Goal: Task Accomplishment & Management: Manage account settings

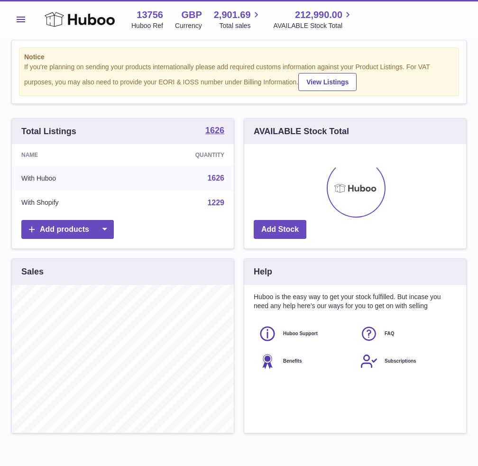
scroll to position [148, 222]
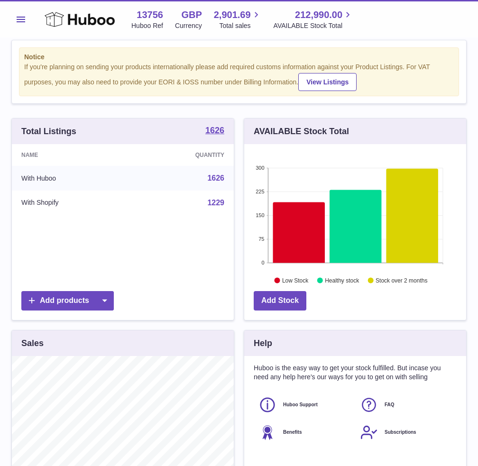
click at [22, 22] on button "Menu" at bounding box center [20, 19] width 19 height 19
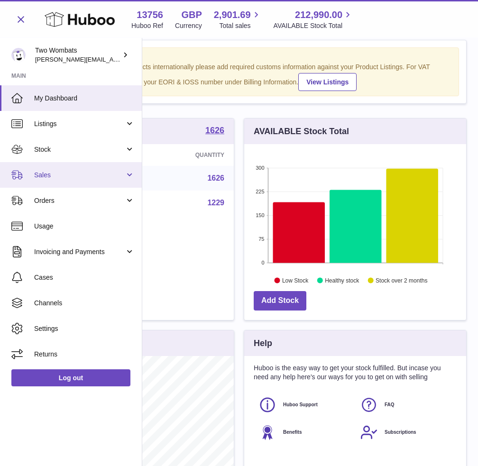
click at [118, 179] on span "Sales" at bounding box center [79, 175] width 91 height 9
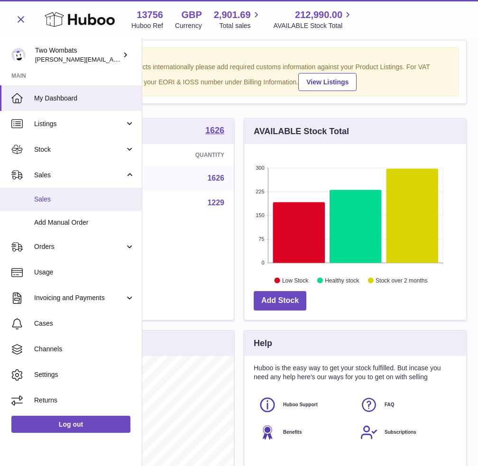
click at [101, 204] on span "Sales" at bounding box center [84, 199] width 101 height 9
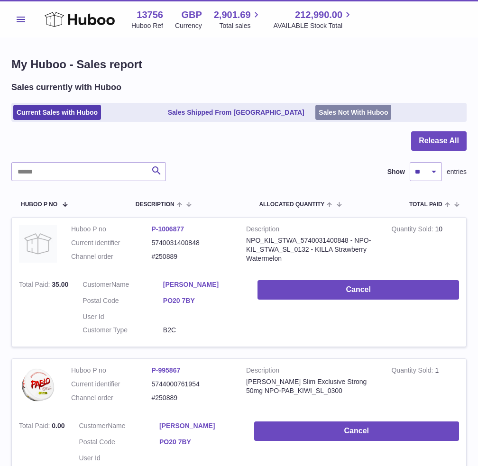
click at [360, 112] on link "Sales Not With Huboo" at bounding box center [354, 113] width 76 height 16
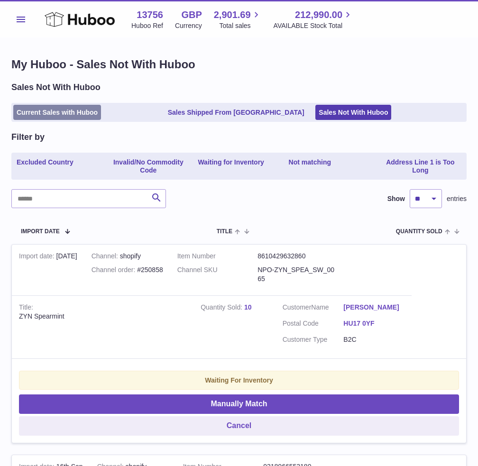
click at [78, 117] on link "Current Sales with Huboo" at bounding box center [57, 113] width 88 height 16
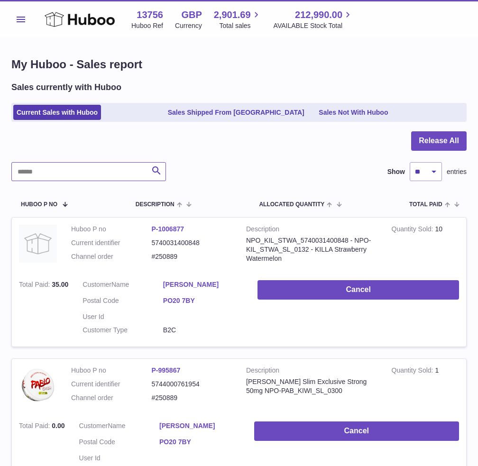
click at [78, 176] on input "text" at bounding box center [88, 171] width 155 height 19
paste input "******"
type input "******"
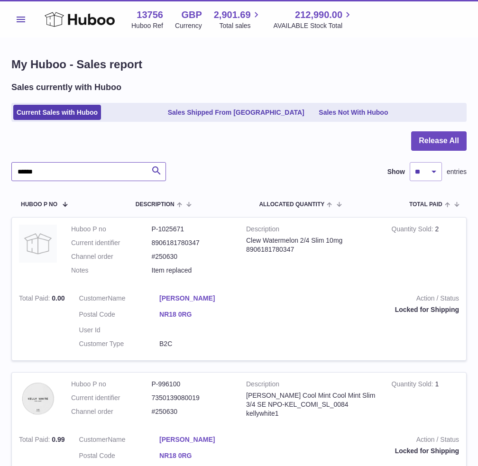
drag, startPoint x: 87, startPoint y: 173, endPoint x: 6, endPoint y: 173, distance: 81.6
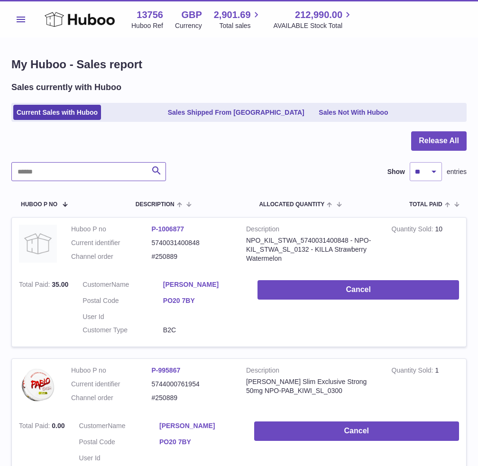
click at [95, 171] on input "text" at bounding box center [88, 171] width 155 height 19
paste input "******"
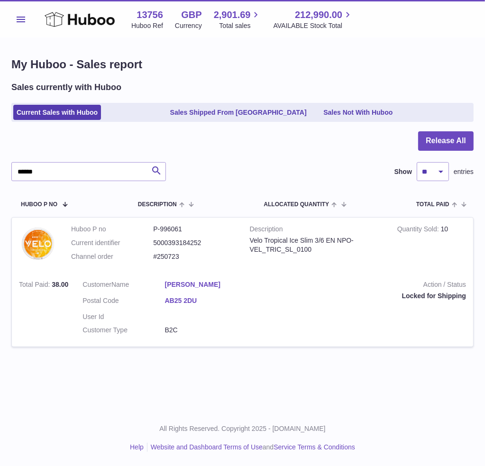
click at [119, 159] on div at bounding box center [242, 146] width 463 height 31
click at [114, 166] on input "******" at bounding box center [88, 171] width 155 height 19
paste input "text"
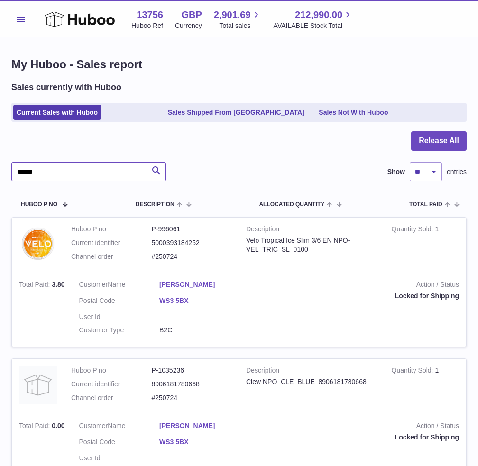
click at [94, 180] on input "******" at bounding box center [88, 171] width 155 height 19
paste input "text"
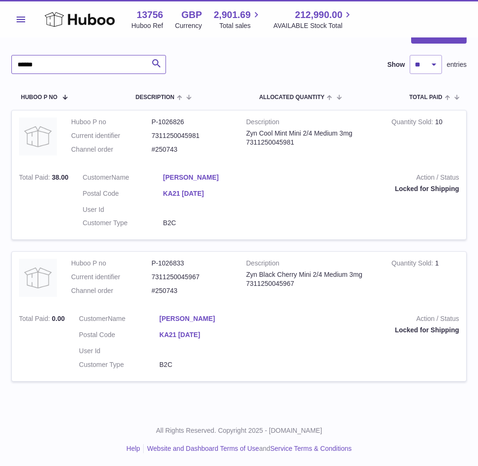
scroll to position [108, 0]
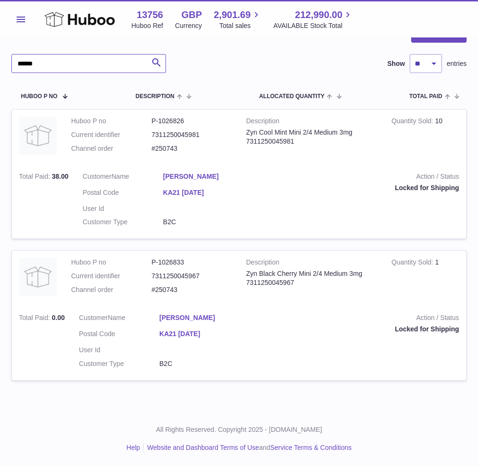
click at [87, 63] on input "******" at bounding box center [88, 63] width 155 height 19
paste input "text"
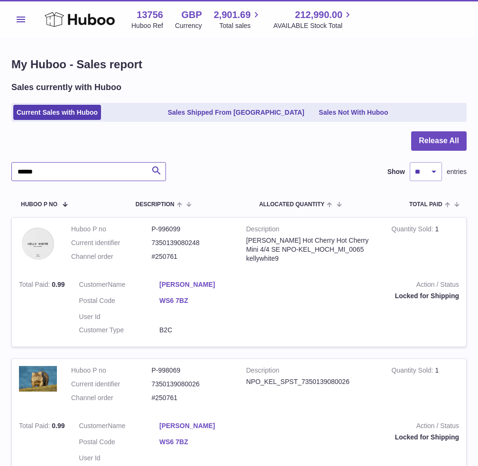
click at [113, 168] on input "******" at bounding box center [88, 171] width 155 height 19
paste input "text"
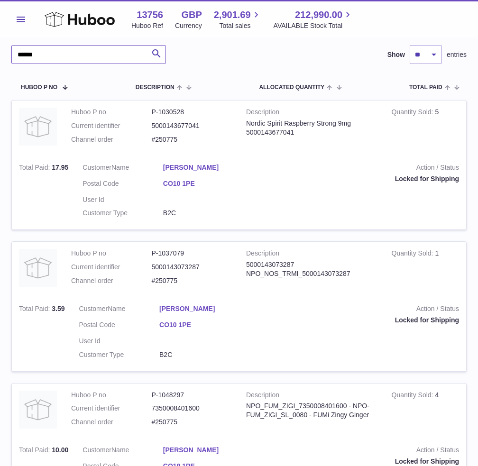
scroll to position [237, 0]
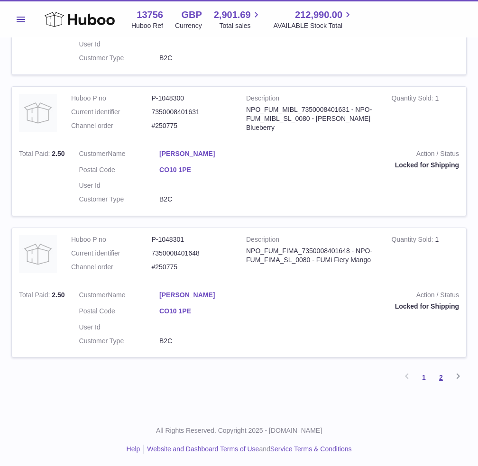
click at [438, 372] on link "2" at bounding box center [441, 377] width 17 height 17
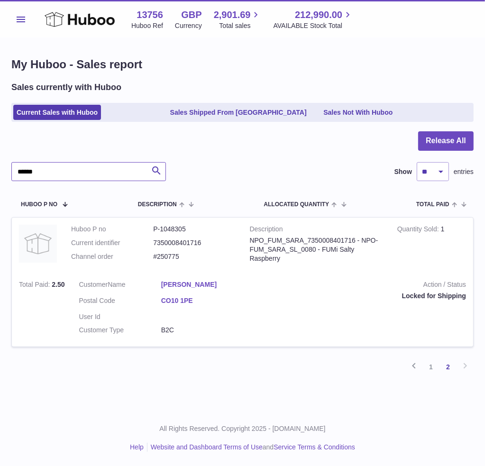
click at [84, 172] on input "******" at bounding box center [88, 171] width 155 height 19
paste input "text"
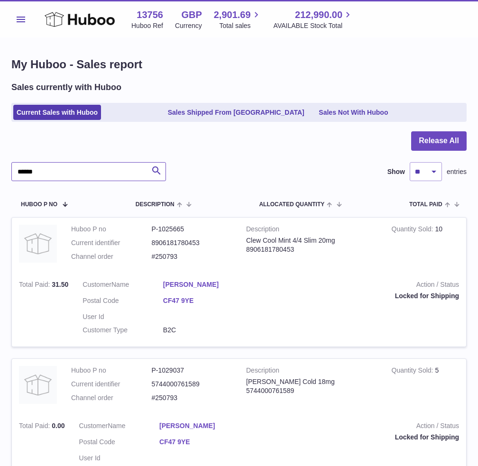
type input "******"
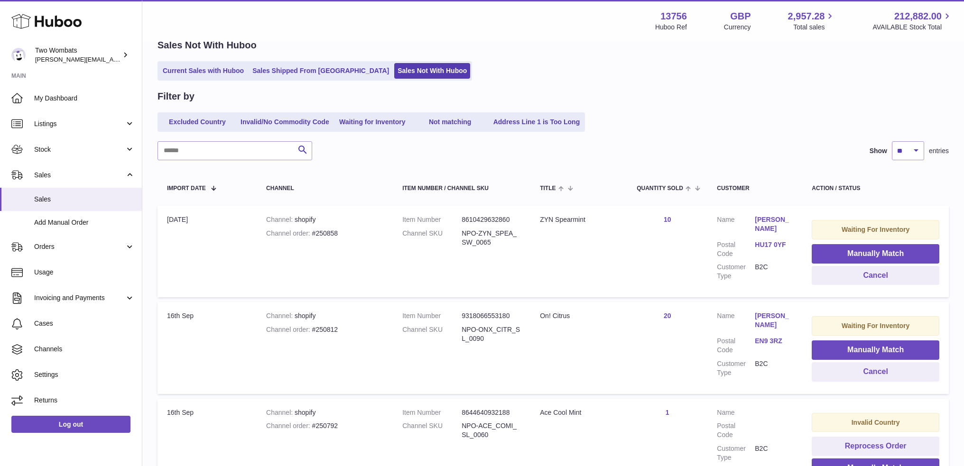
scroll to position [95, 0]
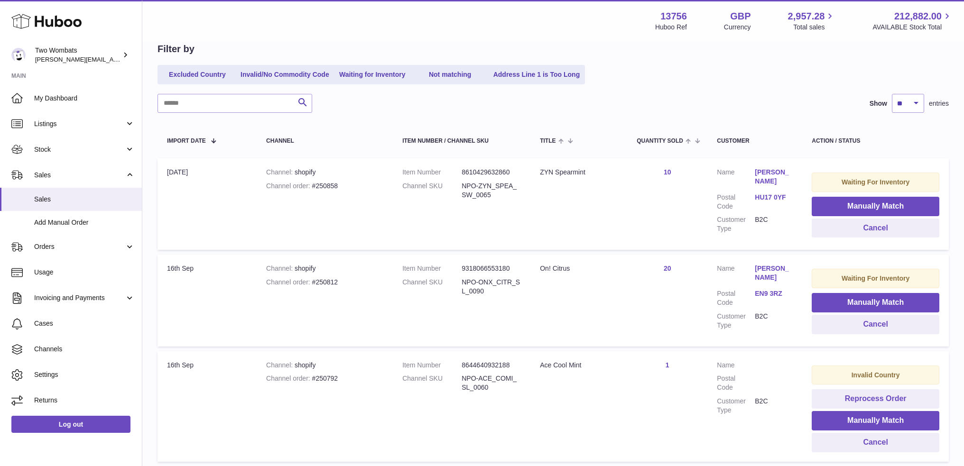
click at [474, 281] on dd "NPO-ONX_CITR_SL_0090" at bounding box center [491, 287] width 59 height 18
click at [474, 283] on dd "NPO-ONX_CITR_SL_0090" at bounding box center [491, 287] width 59 height 18
click at [476, 283] on dd "NPO-ONX_CITR_SL_0090" at bounding box center [491, 287] width 59 height 18
click at [477, 282] on dd "NPO-ONX_CITR_SL_0090" at bounding box center [491, 287] width 59 height 18
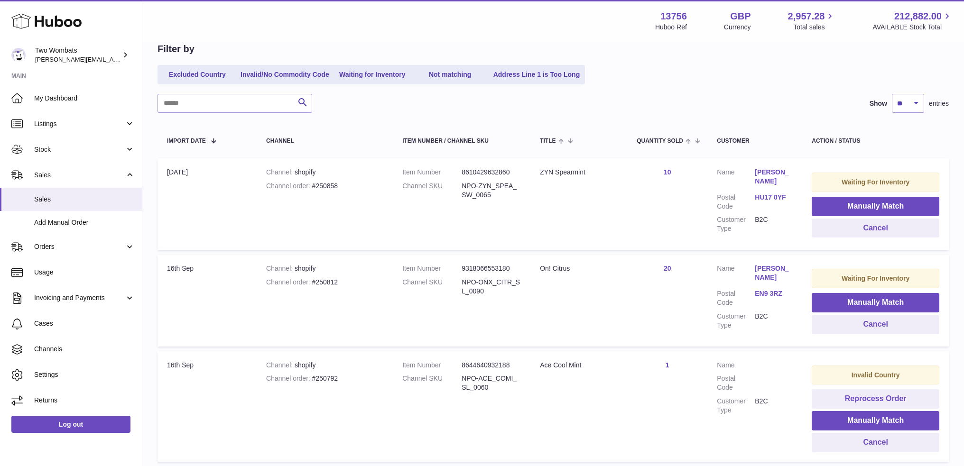
click at [482, 279] on dd "NPO-ONX_CITR_SL_0090" at bounding box center [491, 287] width 59 height 18
click at [632, 275] on td "Quantity Sold 20" at bounding box center [667, 301] width 80 height 92
click at [336, 279] on div "Channel order #250812" at bounding box center [324, 282] width 117 height 9
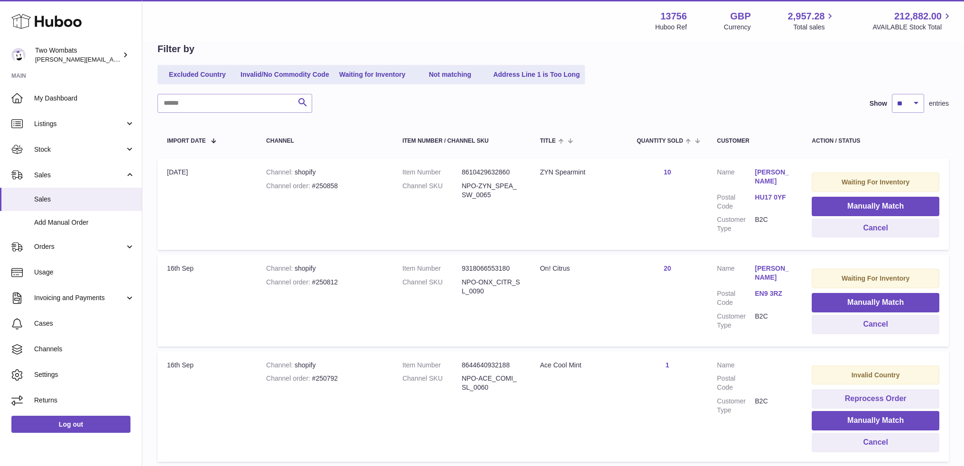
click at [336, 279] on div "Channel order #250812" at bounding box center [324, 282] width 117 height 9
click at [325, 279] on div "Channel order #250812" at bounding box center [324, 282] width 117 height 9
copy div "250812"
click at [500, 278] on dd "NPO-ONX_CITR_SL_0090" at bounding box center [491, 287] width 59 height 18
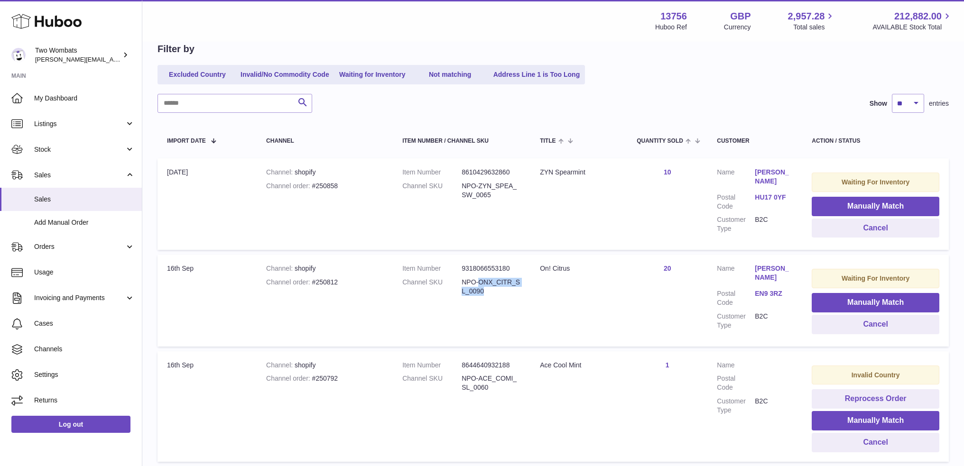
click at [501, 278] on dd "NPO-ONX_CITR_SL_0090" at bounding box center [491, 287] width 59 height 18
click at [484, 278] on dd "NPO-ONX_CITR_SL_0090" at bounding box center [491, 287] width 59 height 18
click at [552, 294] on td "Title On! Citrus" at bounding box center [578, 301] width 97 height 92
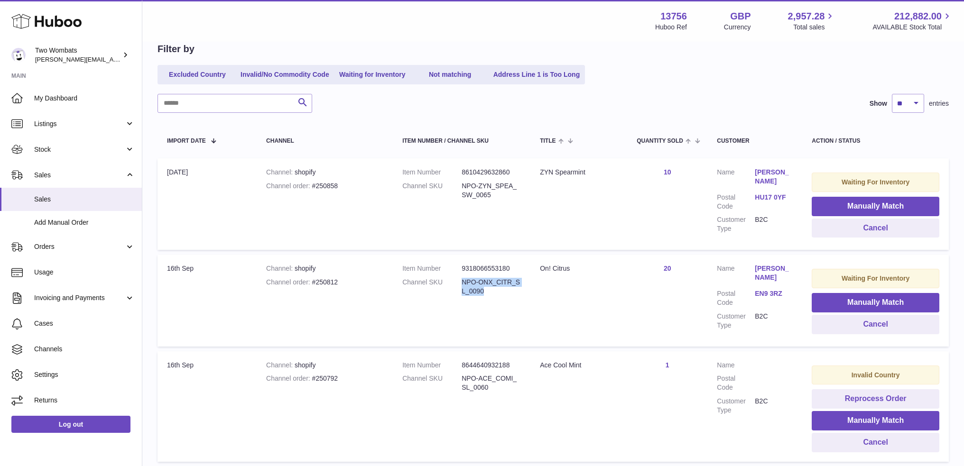
drag, startPoint x: 462, startPoint y: 277, endPoint x: 522, endPoint y: 285, distance: 60.8
click at [522, 285] on td "Item Number 9318066553180 Channel SKU NPO-ONX_CITR_SL_0090" at bounding box center [462, 301] width 138 height 92
copy dd "NPO-ONX_CITR_SL_0090"
click at [59, 151] on span "Stock" at bounding box center [79, 149] width 91 height 9
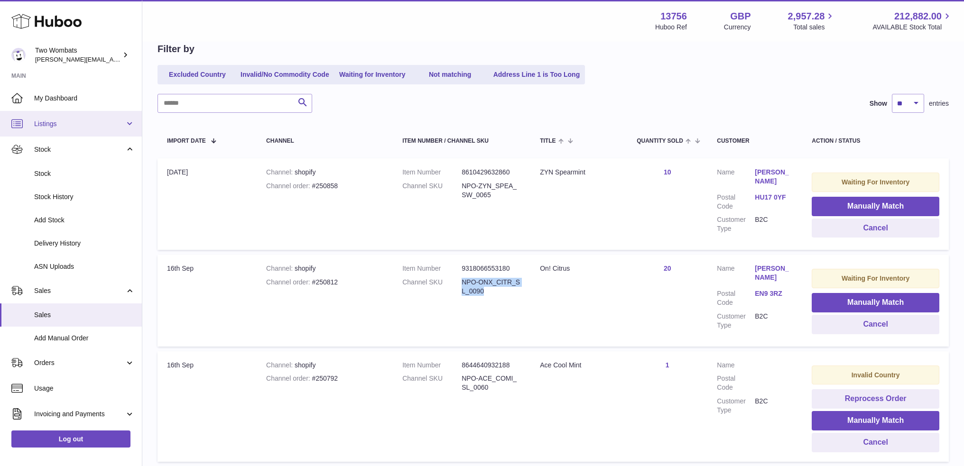
click at [53, 118] on link "Listings" at bounding box center [71, 124] width 142 height 26
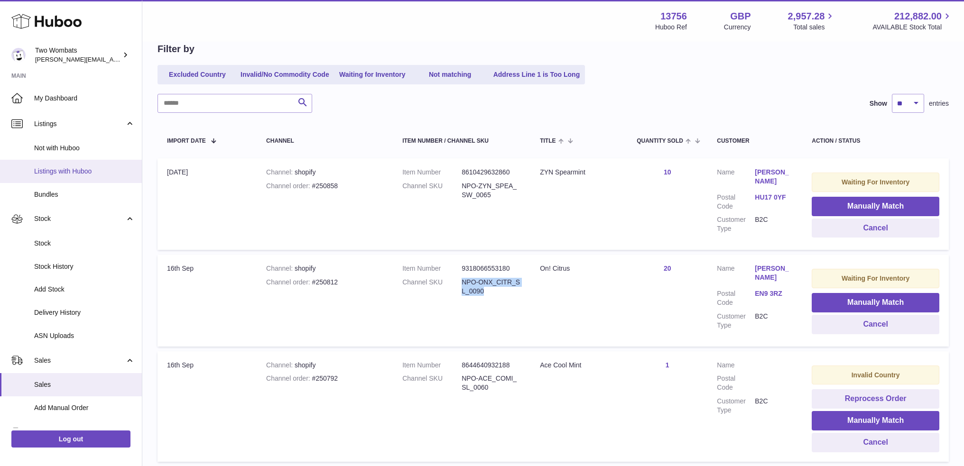
click at [47, 170] on span "Listings with Huboo" at bounding box center [84, 171] width 101 height 9
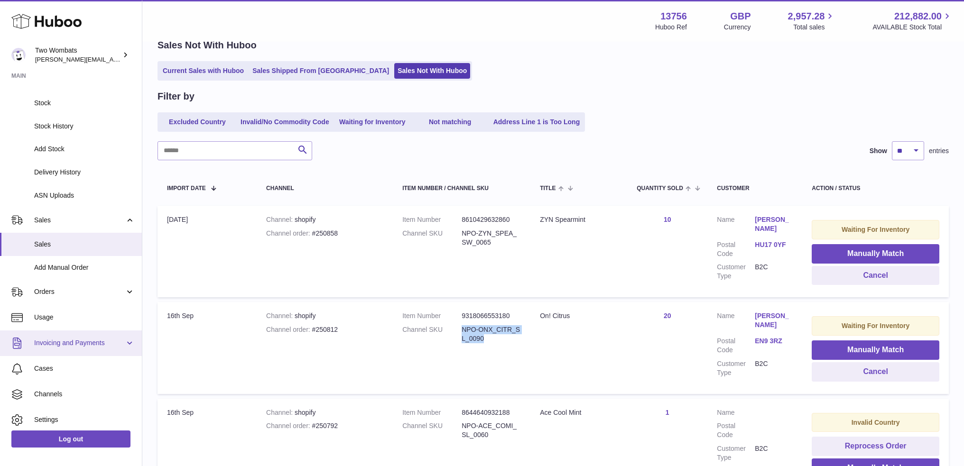
scroll to position [142, 0]
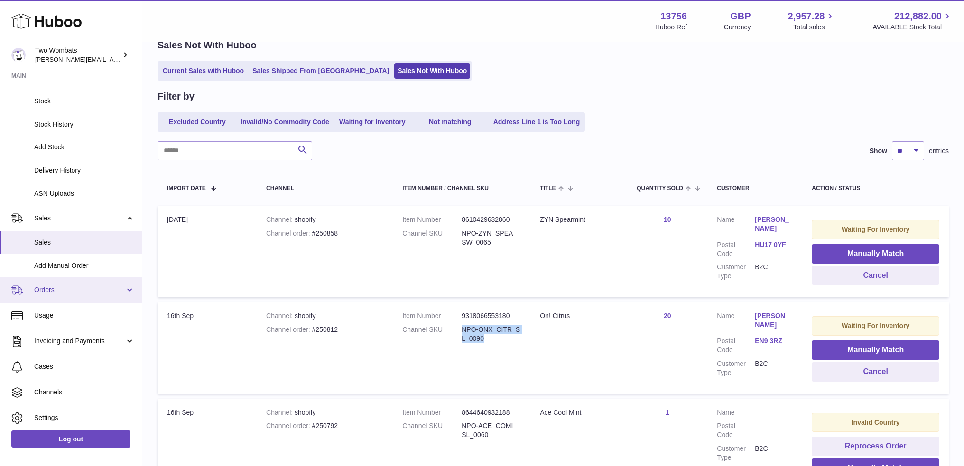
click at [80, 288] on span "Orders" at bounding box center [79, 290] width 91 height 9
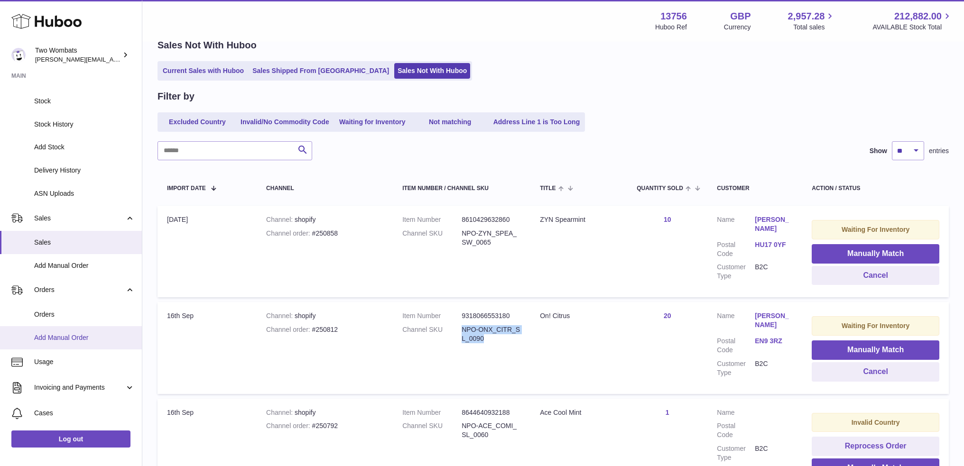
click at [84, 330] on link "Add Manual Order" at bounding box center [71, 337] width 142 height 23
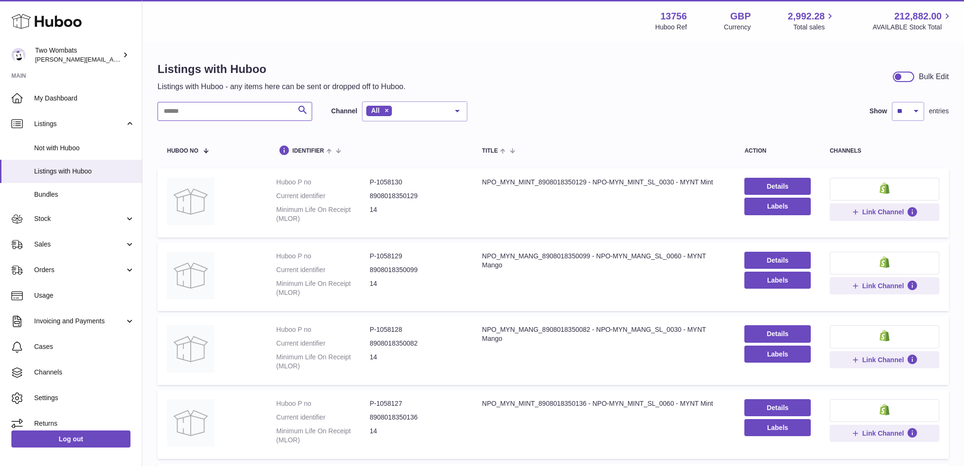
click at [266, 112] on input "text" at bounding box center [235, 111] width 155 height 19
paste input "**********"
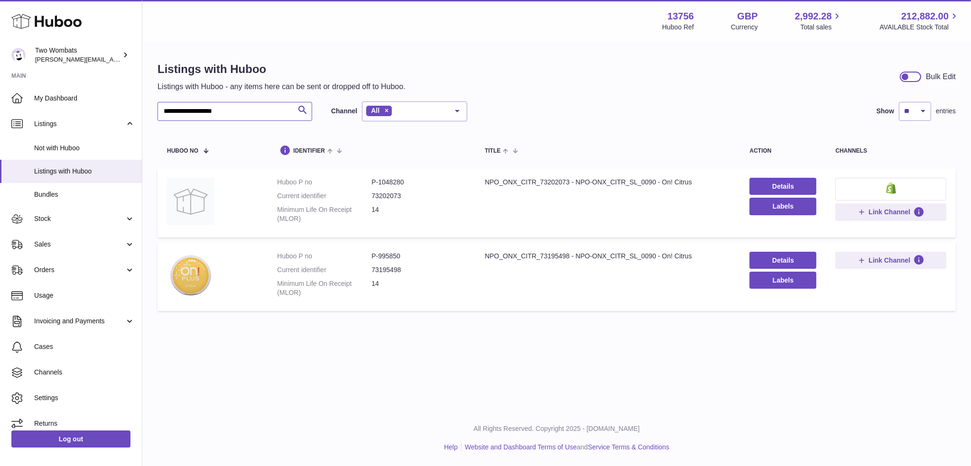
type input "**********"
click at [395, 182] on dd "P-1048280" at bounding box center [419, 182] width 94 height 9
copy dd "1048280"
click at [78, 221] on span "Stock" at bounding box center [79, 218] width 91 height 9
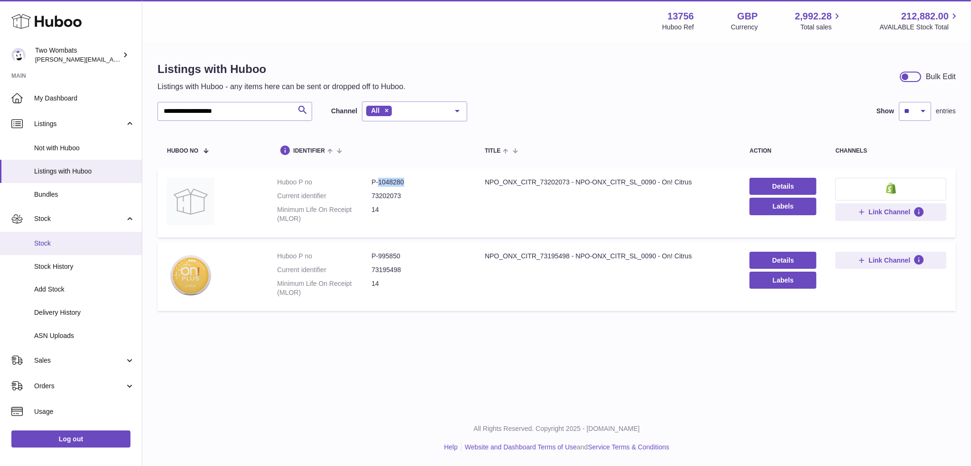
click at [77, 243] on span "Stock" at bounding box center [84, 243] width 101 height 9
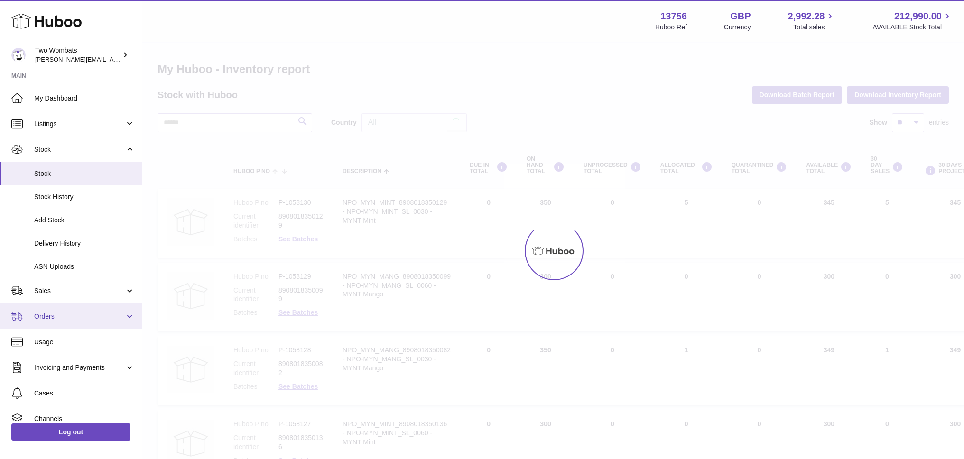
click at [61, 241] on span "Delivery History" at bounding box center [84, 243] width 101 height 9
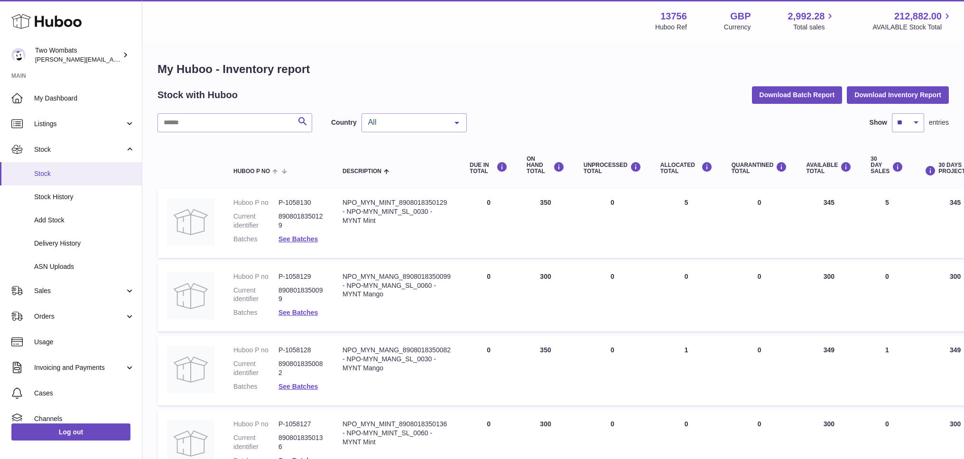
click at [69, 172] on span "Stock" at bounding box center [84, 173] width 101 height 9
click at [201, 121] on input "text" at bounding box center [235, 122] width 155 height 19
paste input "*******"
type input "*******"
click at [242, 129] on input "text" at bounding box center [235, 122] width 155 height 19
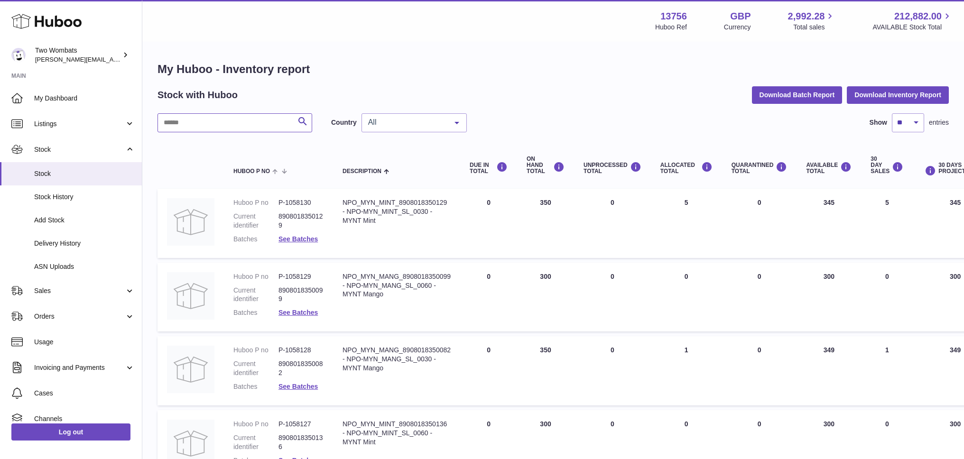
paste input "*******"
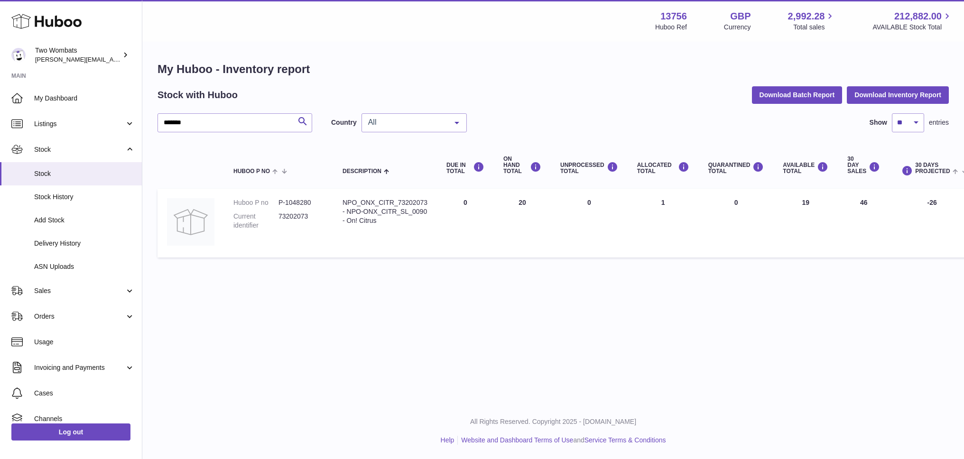
drag, startPoint x: 818, startPoint y: 204, endPoint x: 777, endPoint y: 205, distance: 41.3
click at [778, 205] on td "AVAILABLE Total 19" at bounding box center [805, 223] width 65 height 69
click at [665, 204] on td "ALLOCATED Total 1" at bounding box center [663, 223] width 71 height 69
click at [665, 203] on td "ALLOCATED Total 1" at bounding box center [663, 223] width 71 height 69
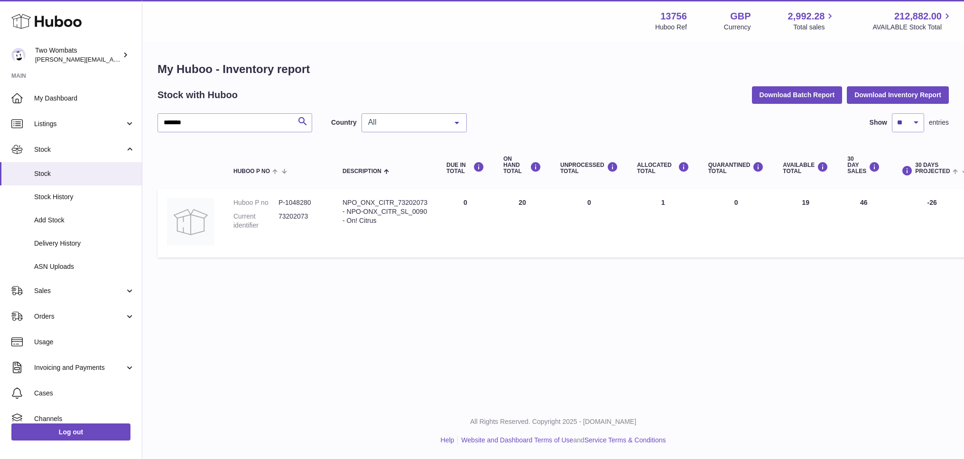
click at [656, 215] on td "ALLOCATED Total 1" at bounding box center [663, 223] width 71 height 69
click at [232, 125] on input "*******" at bounding box center [235, 122] width 155 height 19
paste input "text"
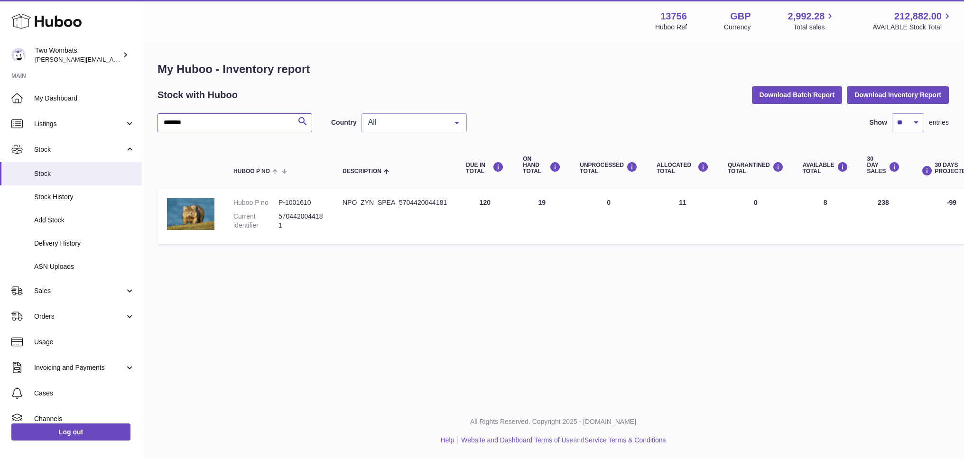
type input "*******"
drag, startPoint x: 842, startPoint y: 196, endPoint x: 822, endPoint y: 202, distance: 20.6
click at [824, 199] on td "AVAILABLE Total 8" at bounding box center [825, 217] width 65 height 56
click at [830, 210] on td "AVAILABLE Total 8" at bounding box center [825, 217] width 65 height 56
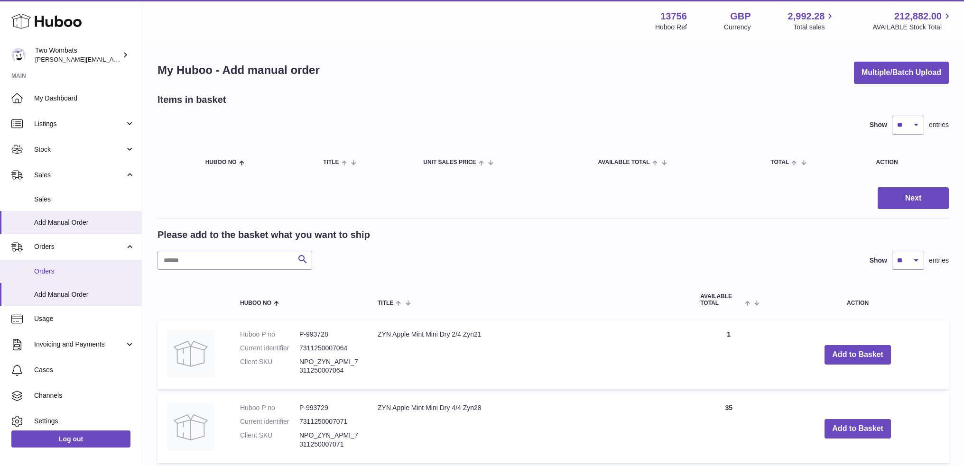
click at [54, 272] on span "Orders" at bounding box center [84, 271] width 101 height 9
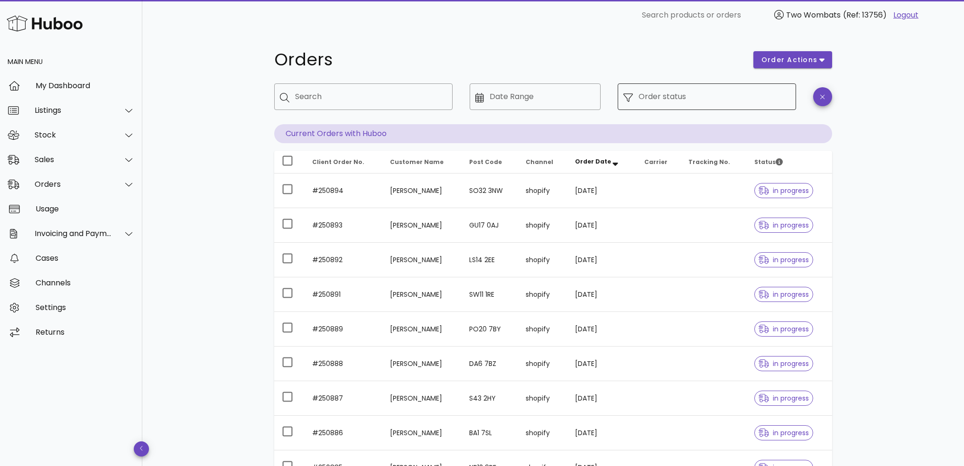
click at [731, 100] on input "Order status" at bounding box center [715, 96] width 152 height 15
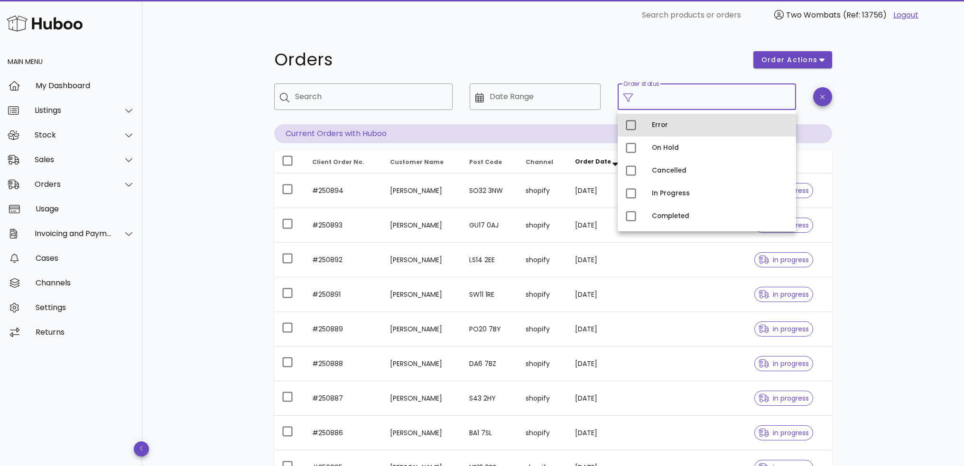
click at [681, 130] on div "Error" at bounding box center [720, 125] width 137 height 15
type input "**********"
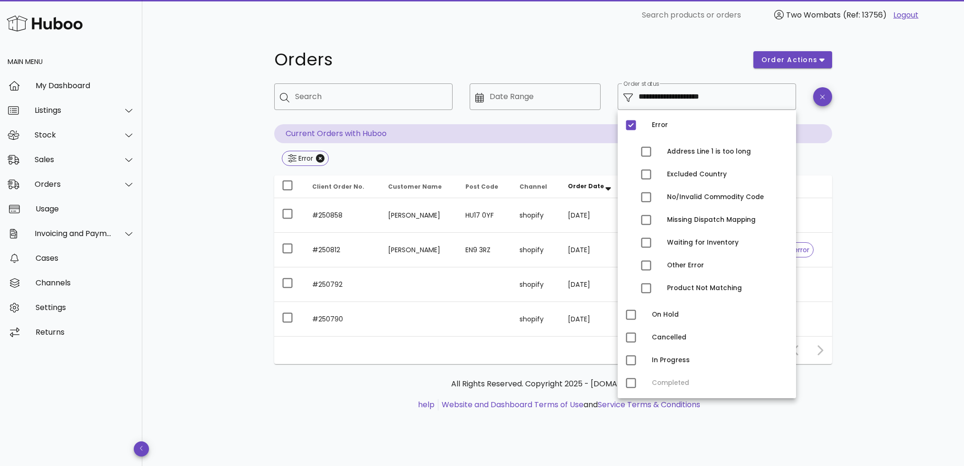
click at [874, 159] on div "**********" at bounding box center [553, 248] width 822 height 436
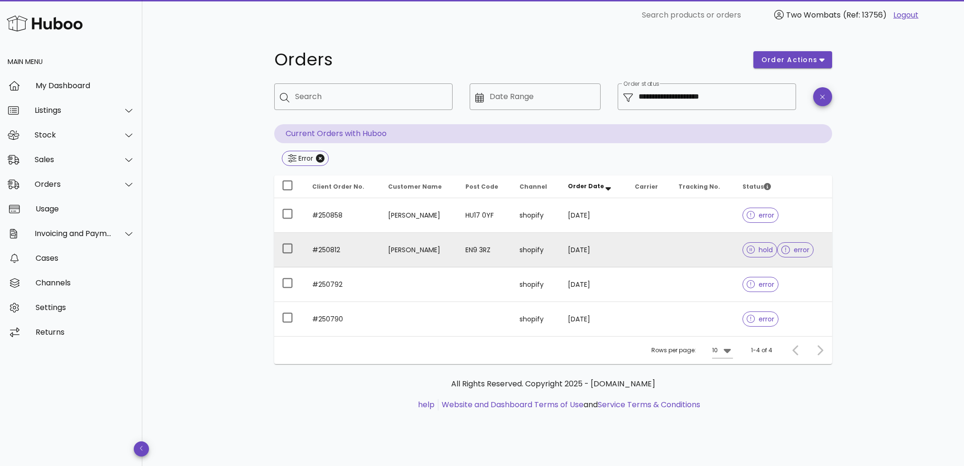
click at [326, 250] on td "#250812" at bounding box center [343, 250] width 76 height 35
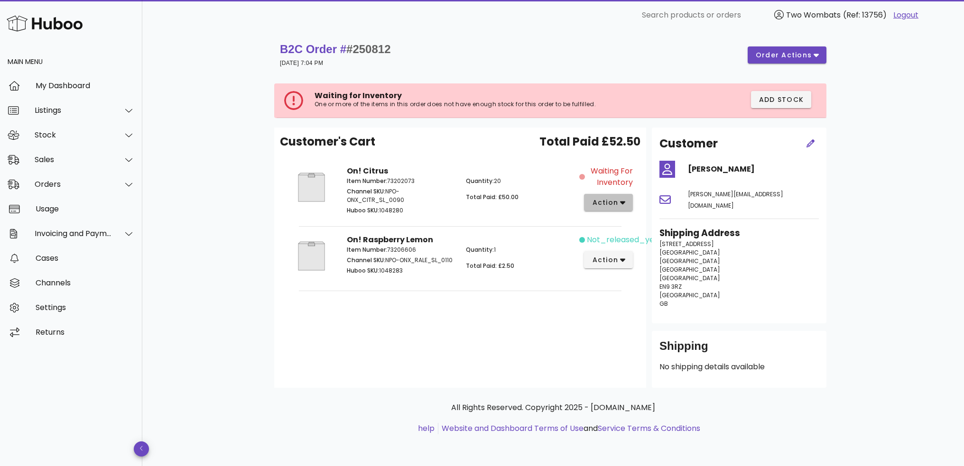
click at [616, 204] on span "action" at bounding box center [605, 203] width 27 height 10
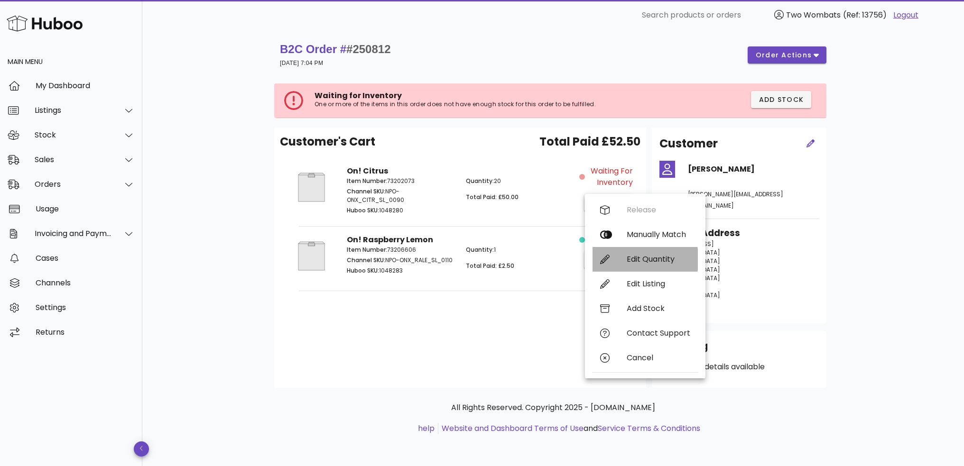
click at [638, 258] on div "Edit Quantity" at bounding box center [659, 259] width 64 height 9
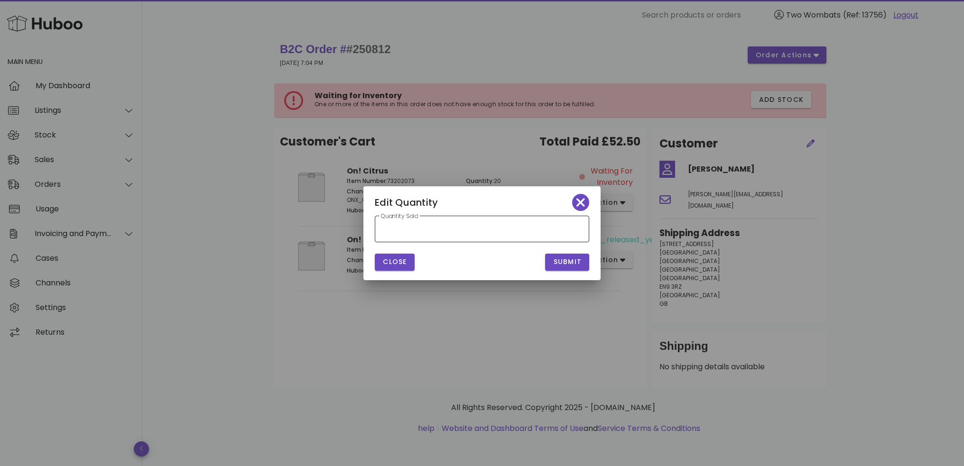
click at [454, 234] on input "**" at bounding box center [482, 229] width 203 height 15
type input "**"
click at [580, 231] on input "**" at bounding box center [482, 229] width 203 height 15
click at [576, 260] on span "Submit" at bounding box center [567, 262] width 29 height 10
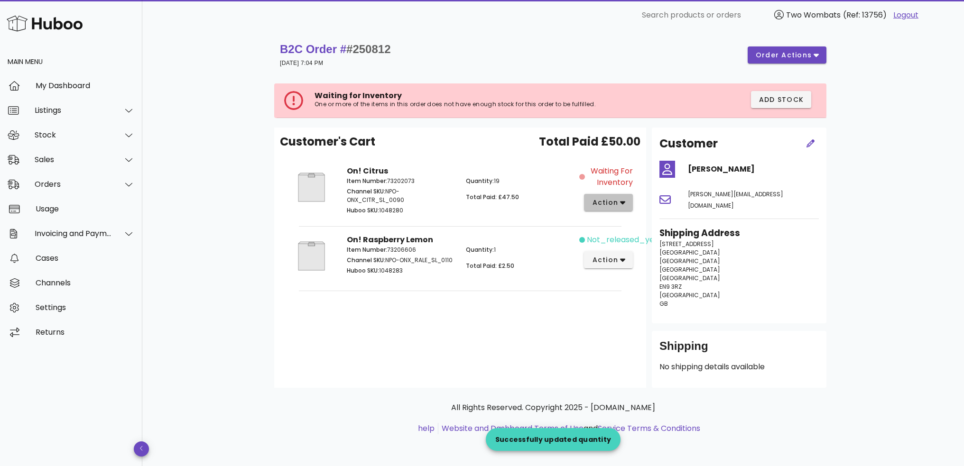
click at [609, 207] on button "action" at bounding box center [608, 202] width 49 height 17
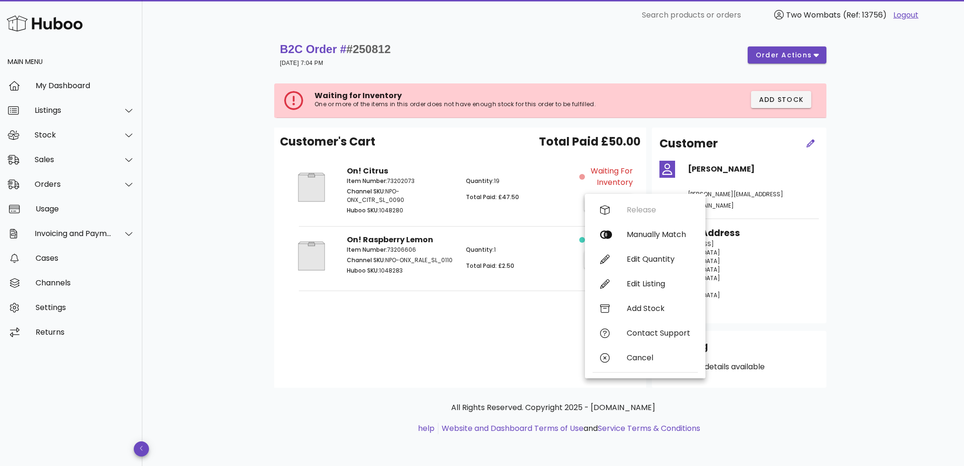
click at [631, 206] on div "Release Manually Match Edit Quantity Edit Listing Add Stock Contact Support Can…" at bounding box center [645, 286] width 105 height 177
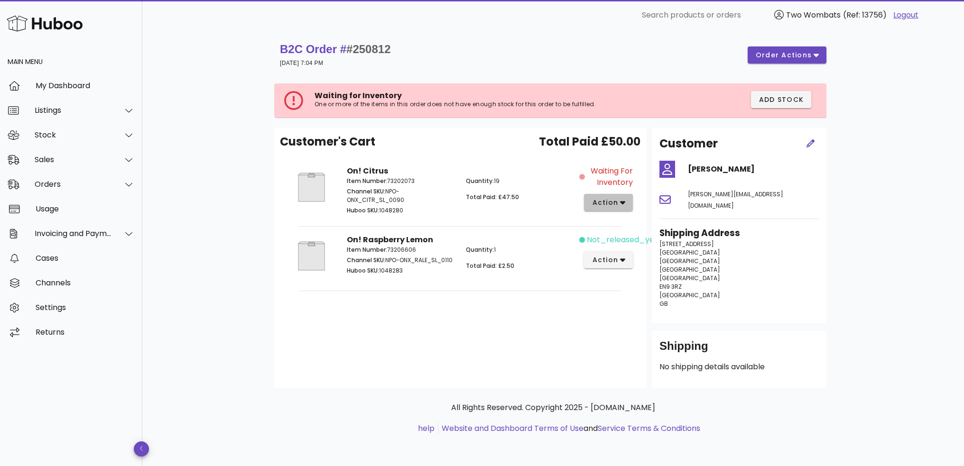
click at [610, 200] on span "action" at bounding box center [605, 203] width 27 height 10
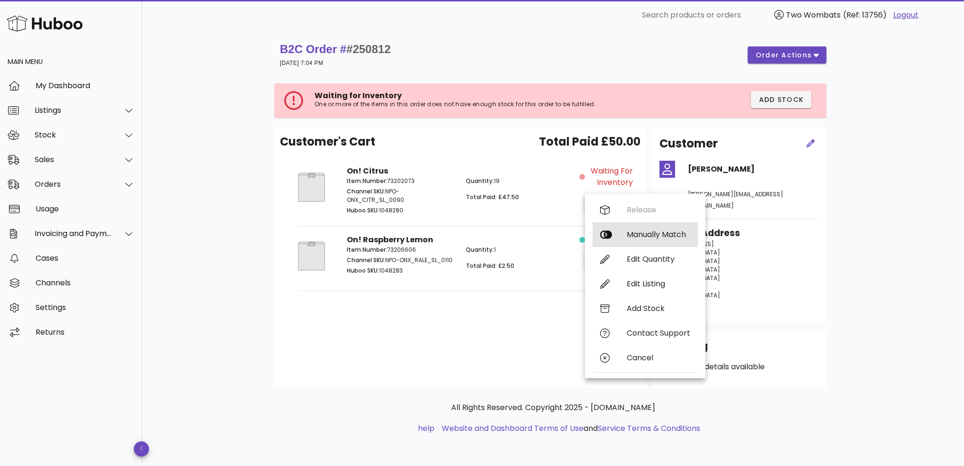
click at [628, 233] on div "Manually Match" at bounding box center [659, 234] width 64 height 9
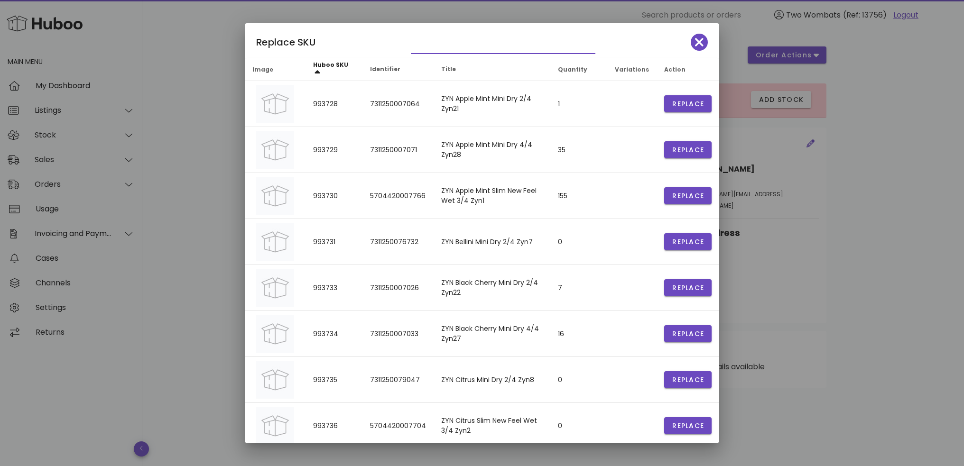
click at [447, 43] on input "text" at bounding box center [496, 45] width 171 height 15
paste input "*******"
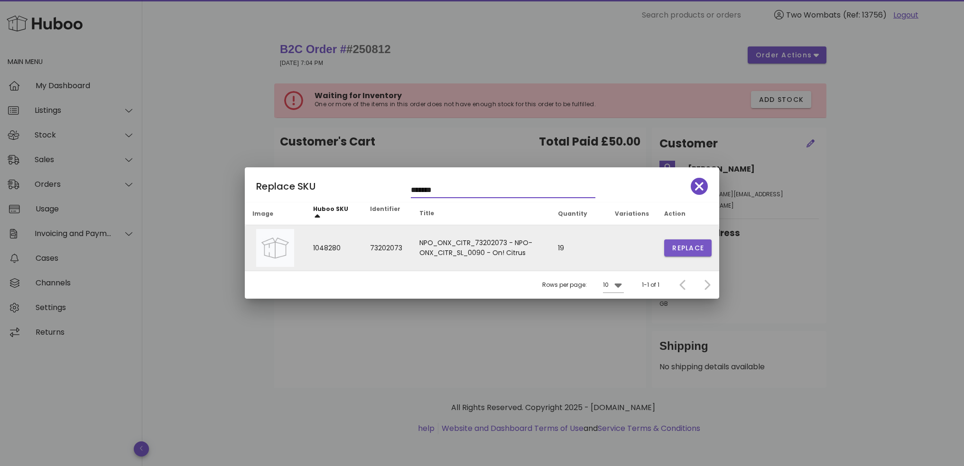
type input "*******"
click at [676, 251] on span "Replace" at bounding box center [688, 248] width 32 height 10
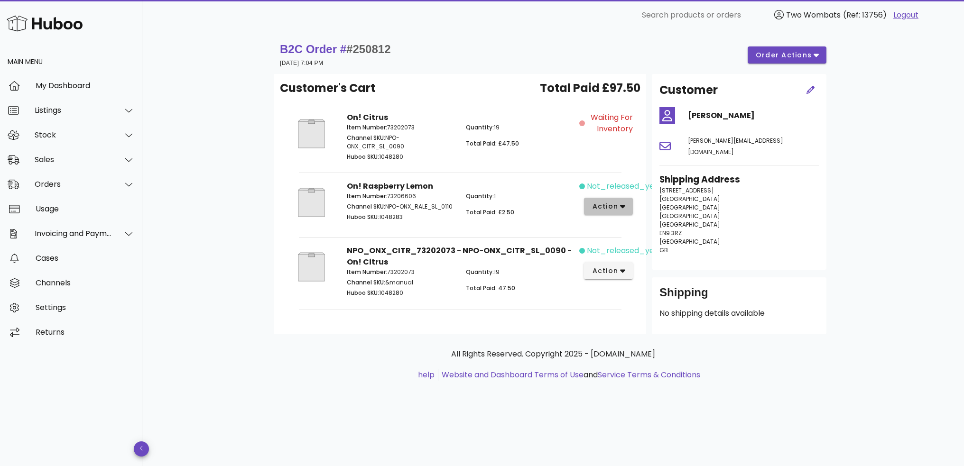
click at [623, 209] on icon "button" at bounding box center [622, 206] width 5 height 9
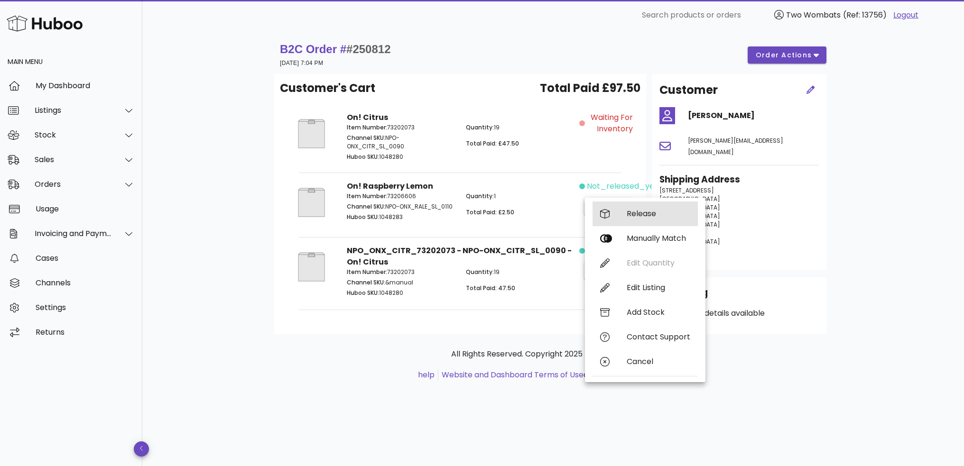
click at [628, 219] on div "Release" at bounding box center [645, 214] width 105 height 25
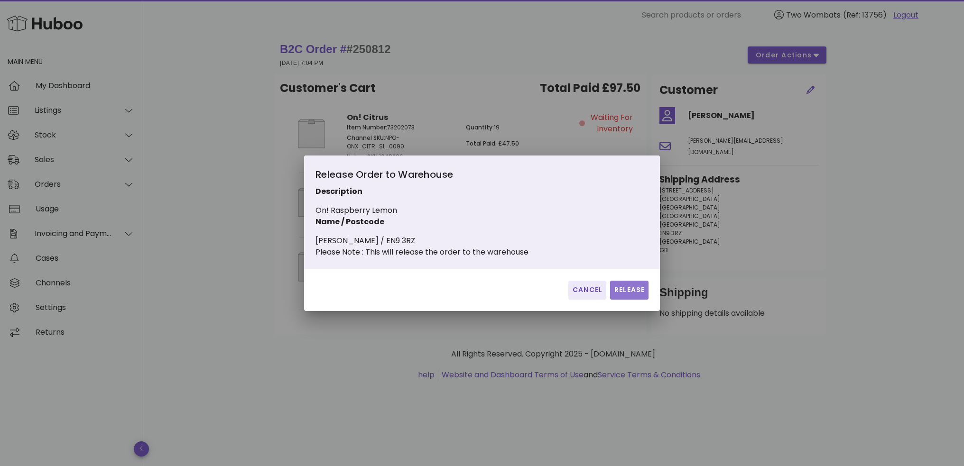
click at [616, 288] on button "Release" at bounding box center [629, 290] width 38 height 19
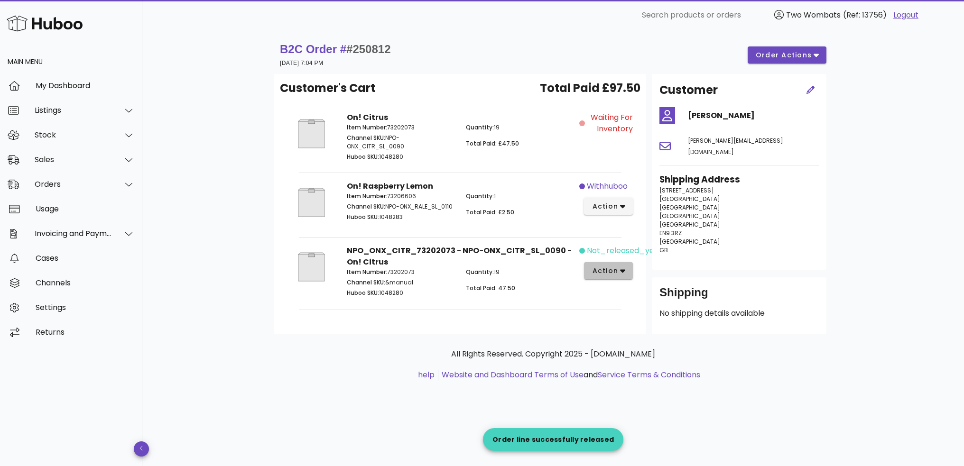
click at [622, 275] on icon "button" at bounding box center [622, 271] width 5 height 9
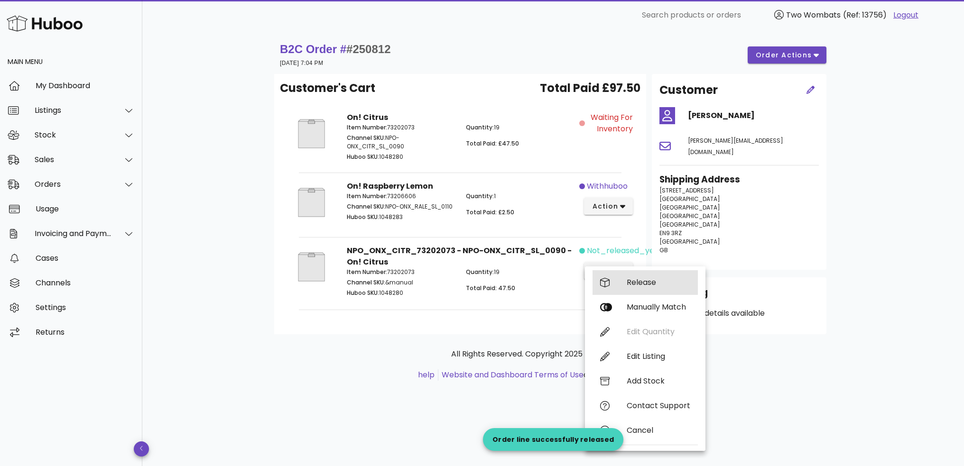
click at [628, 284] on div "Release" at bounding box center [659, 282] width 64 height 9
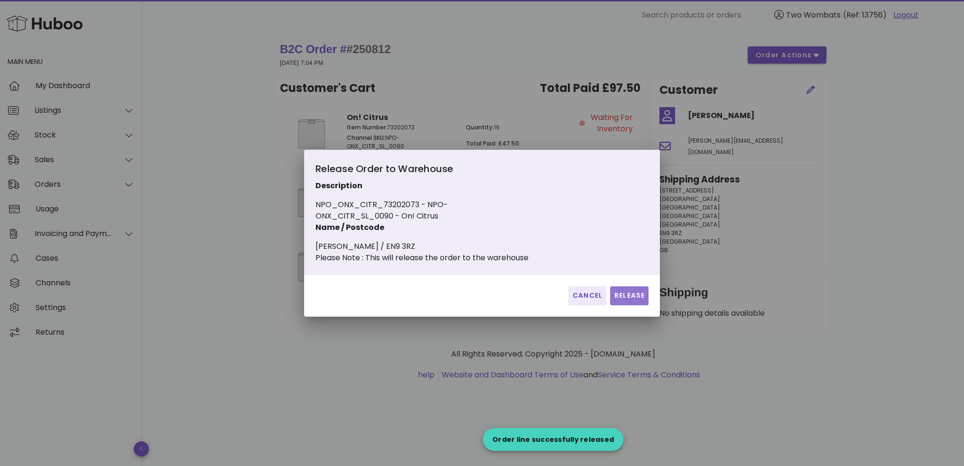
click at [634, 297] on span "Release" at bounding box center [629, 296] width 31 height 10
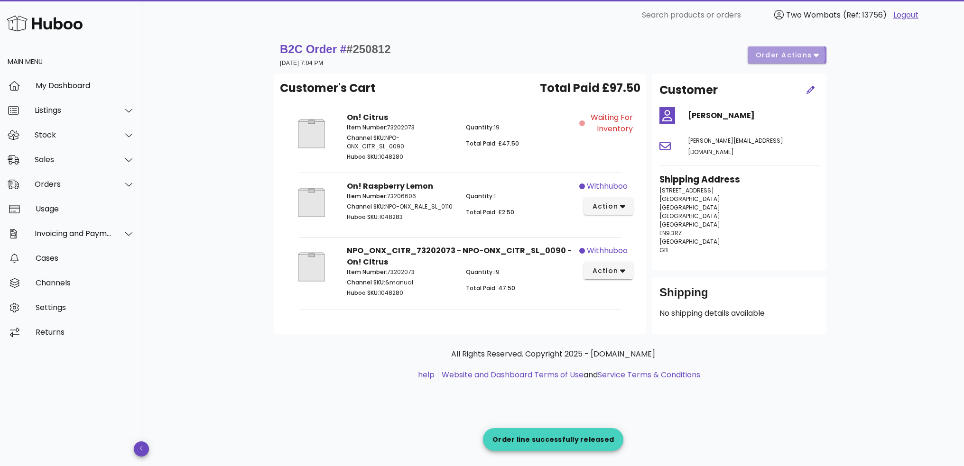
click at [805, 58] on span "order actions" at bounding box center [783, 55] width 57 height 10
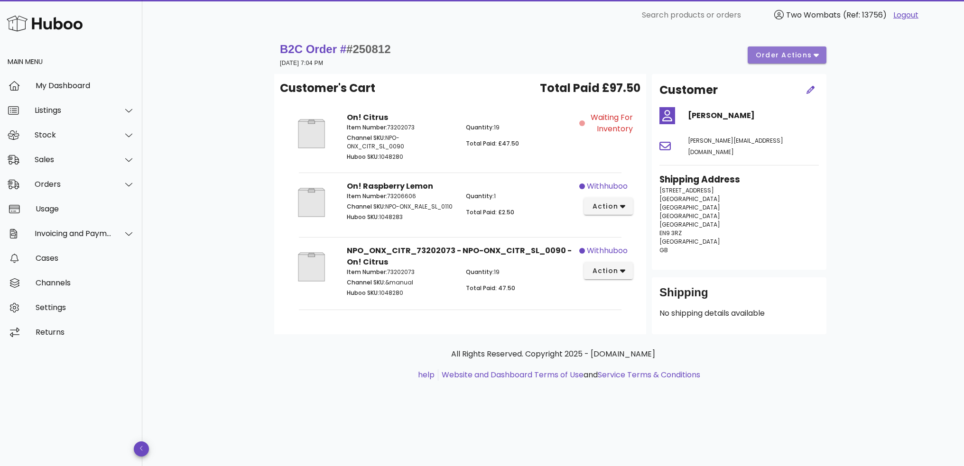
click at [803, 56] on span "order actions" at bounding box center [783, 55] width 57 height 10
click at [809, 66] on div "Release Reprocess Cancel" at bounding box center [799, 89] width 82 height 78
click at [862, 81] on div "B2C Order # #250812 [DATE] 7:04 PM order actions Customer's Cart Total Paid £97…" at bounding box center [553, 248] width 822 height 436
click at [128, 161] on icon at bounding box center [128, 160] width 7 height 4
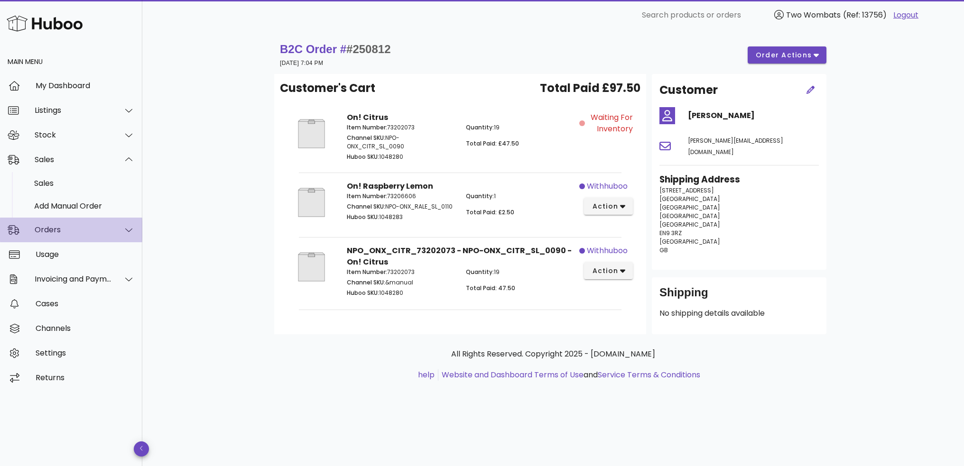
click at [118, 228] on div at bounding box center [123, 230] width 23 height 24
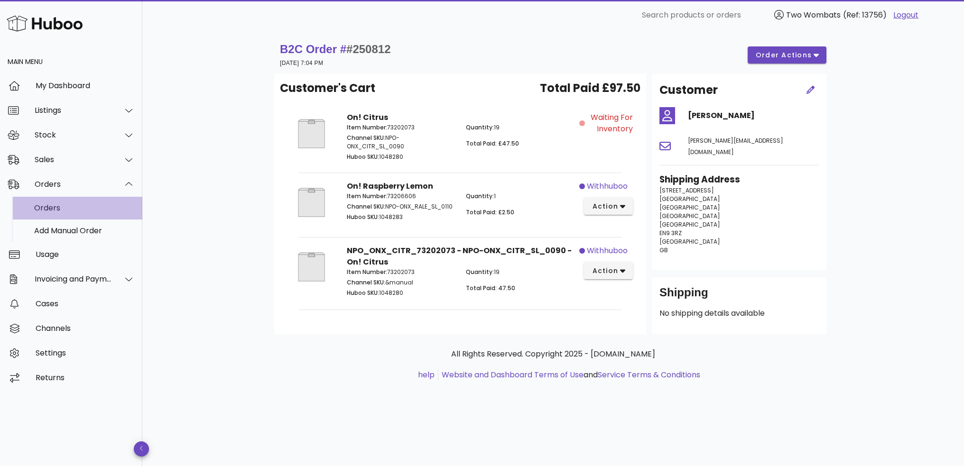
click at [93, 205] on div "Orders" at bounding box center [84, 208] width 101 height 9
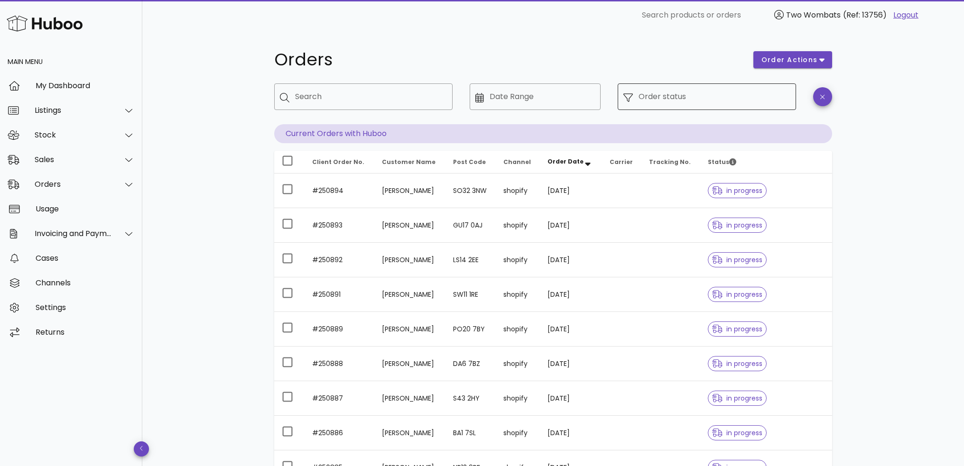
click at [716, 89] on input "Order status" at bounding box center [715, 96] width 152 height 15
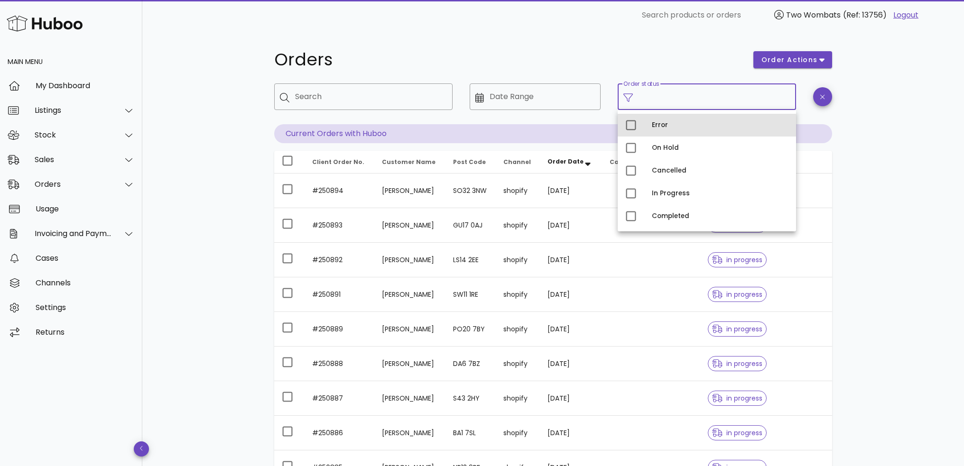
click at [665, 130] on div "Error" at bounding box center [720, 125] width 137 height 15
type input "**********"
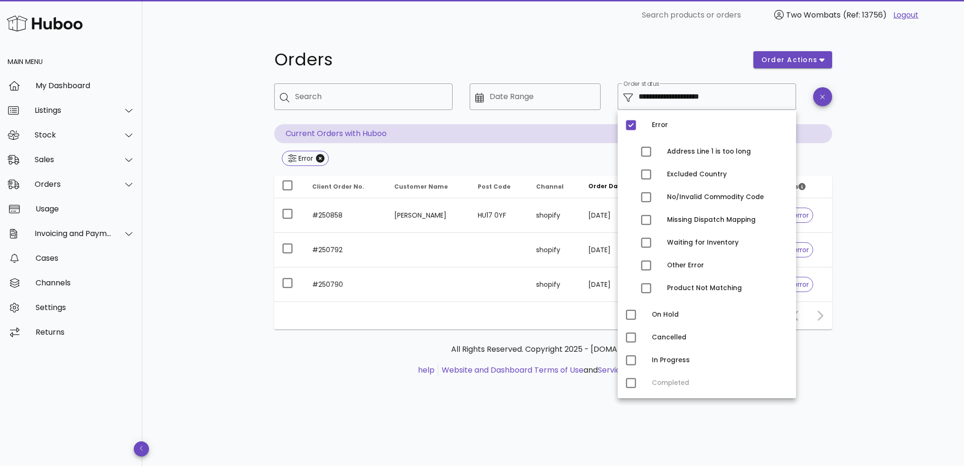
click at [862, 245] on div "**********" at bounding box center [553, 248] width 822 height 436
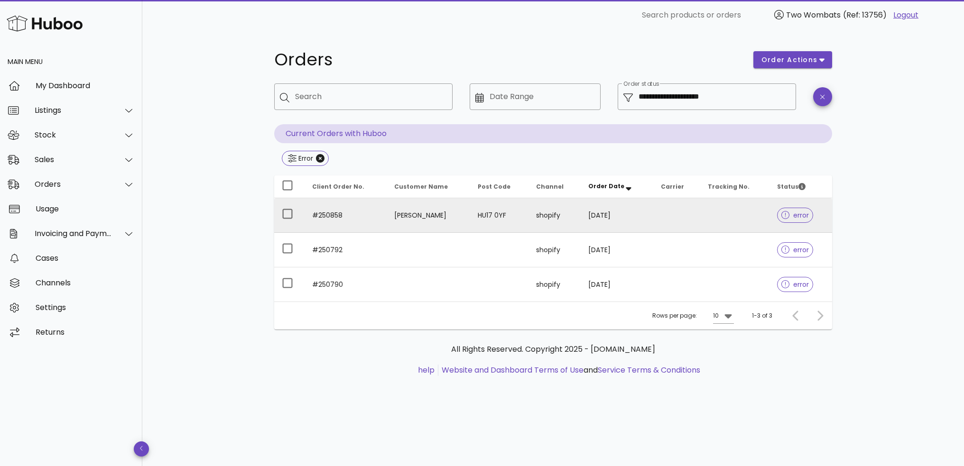
click at [398, 221] on td "[PERSON_NAME]" at bounding box center [429, 215] width 84 height 35
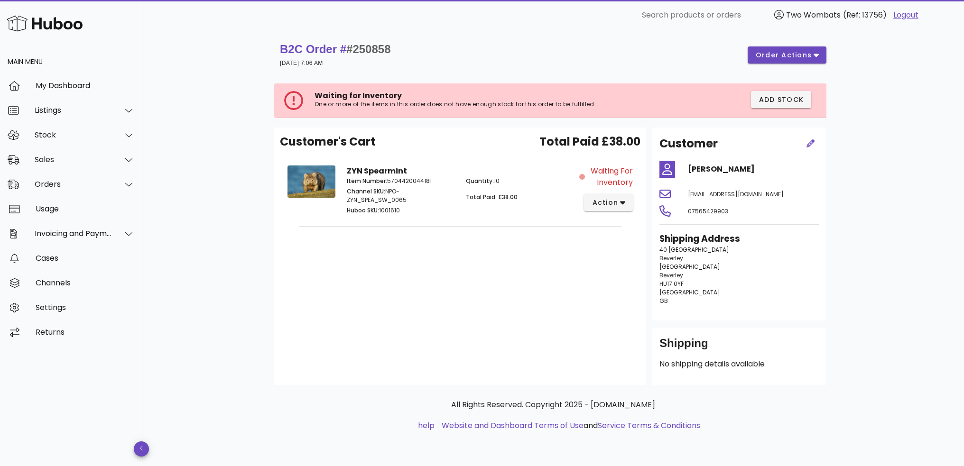
click at [397, 198] on p "Channel SKU: NPO-ZYN_SPEA_SW_0065" at bounding box center [401, 195] width 108 height 17
click at [389, 193] on p "Channel SKU: NPO-ZYN_SPEA_SW_0065" at bounding box center [401, 195] width 108 height 17
drag, startPoint x: 387, startPoint y: 193, endPoint x: 409, endPoint y: 202, distance: 23.6
click at [407, 200] on p "Channel SKU: NPO-ZYN_SPEA_SW_0065" at bounding box center [401, 195] width 108 height 17
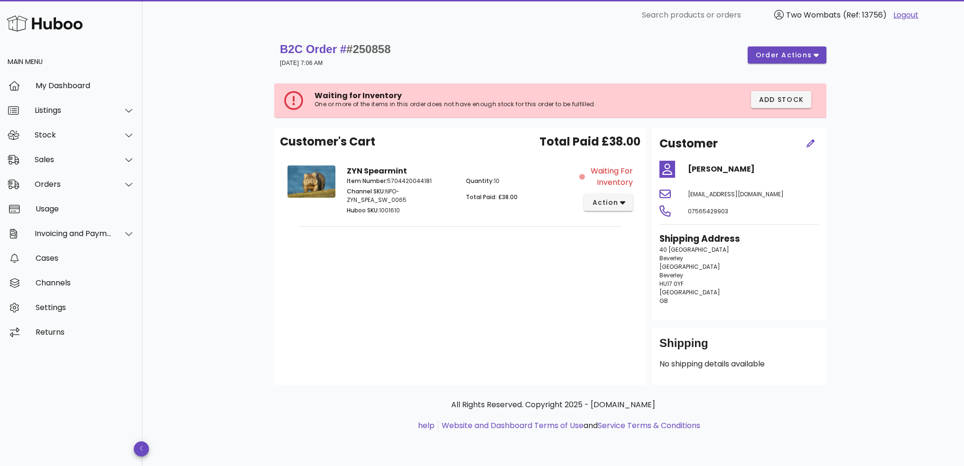
copy p "NPO-ZYN_SPEA_SW_0065"
click at [619, 205] on span "action" at bounding box center [609, 203] width 34 height 10
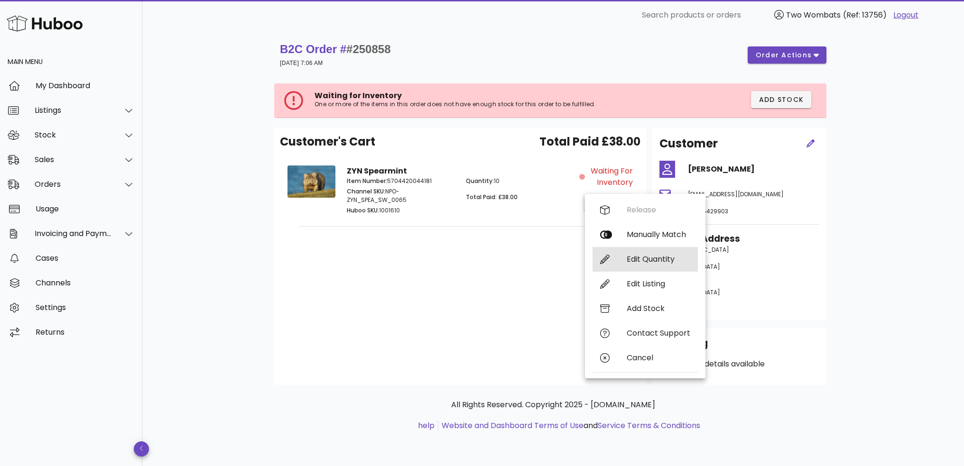
click at [657, 263] on div "Edit Quantity" at bounding box center [659, 259] width 64 height 9
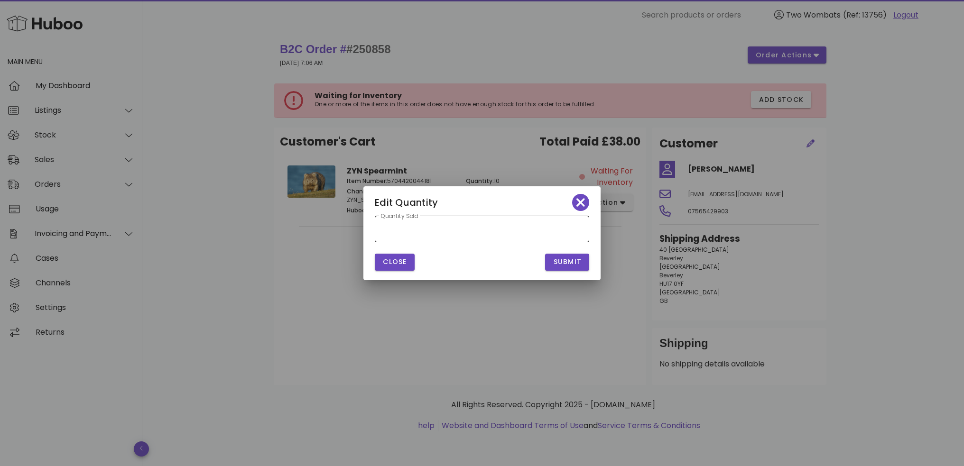
click at [581, 232] on input "*" at bounding box center [482, 229] width 203 height 15
type input "*"
click at [581, 232] on input "*" at bounding box center [482, 229] width 203 height 15
click at [548, 203] on div "Edit Quantity" at bounding box center [481, 200] width 237 height 29
click at [577, 263] on span "Submit" at bounding box center [567, 262] width 29 height 10
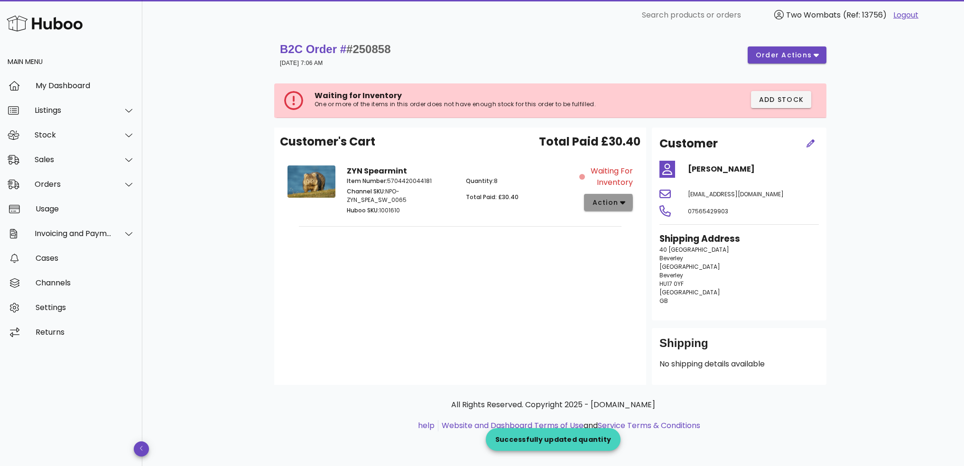
click at [618, 203] on span "action" at bounding box center [609, 203] width 34 height 10
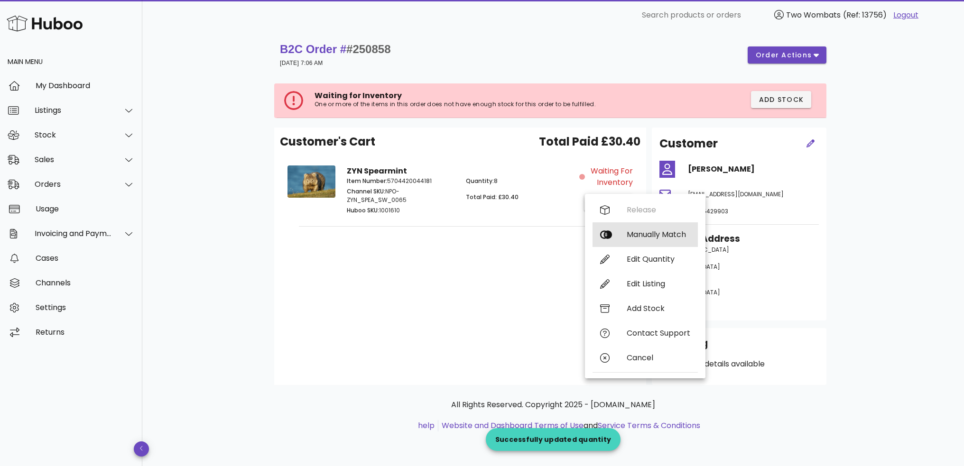
click at [634, 242] on div "Manually Match" at bounding box center [645, 235] width 105 height 25
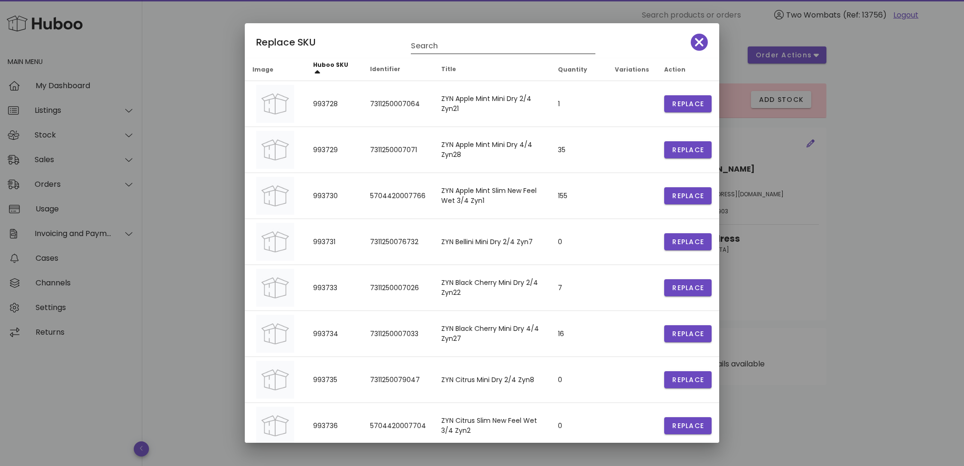
click at [495, 47] on input "Search" at bounding box center [496, 45] width 171 height 15
paste input "*******"
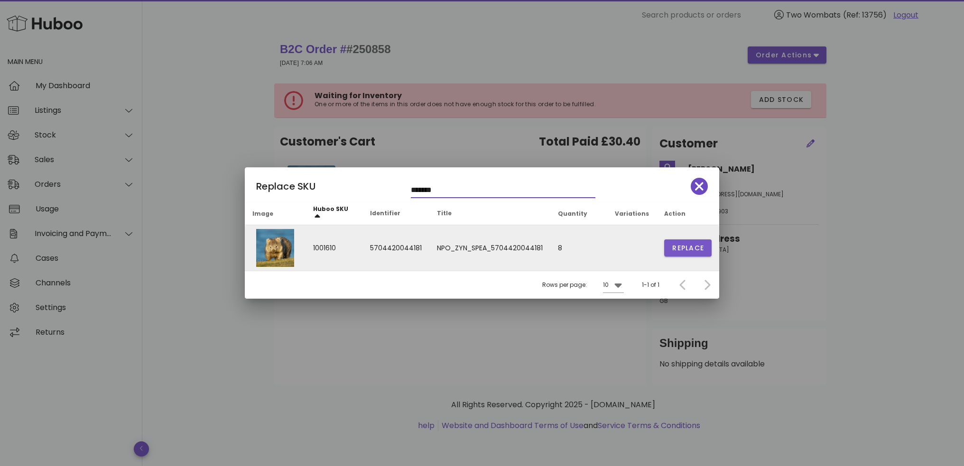
type input "*******"
click at [679, 250] on span "Replace" at bounding box center [688, 248] width 32 height 10
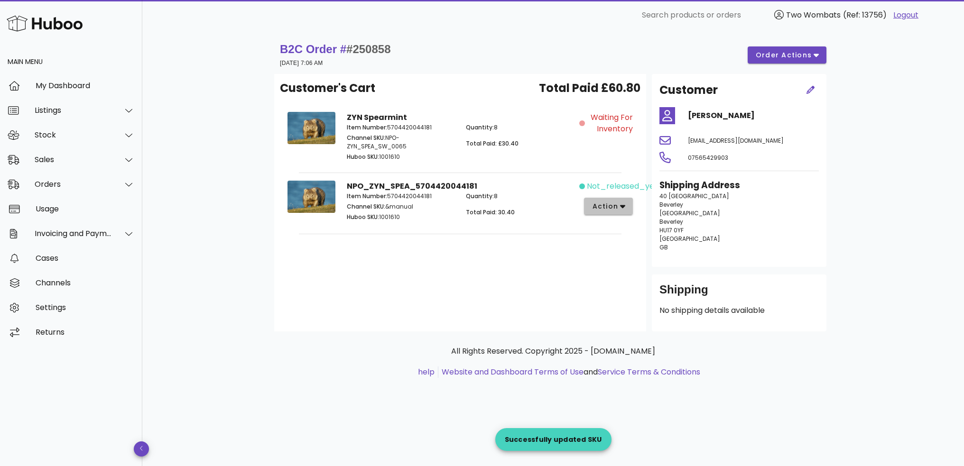
click at [619, 204] on span "action" at bounding box center [609, 207] width 34 height 10
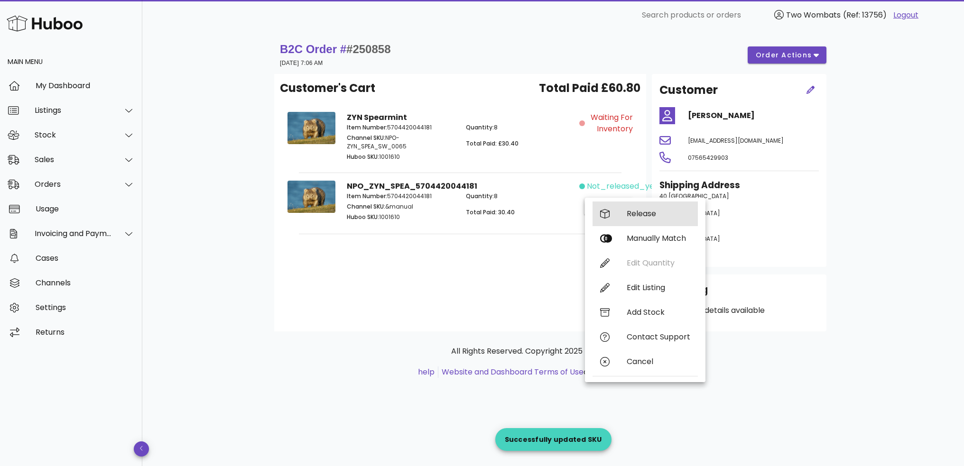
click at [619, 215] on div "Release" at bounding box center [645, 214] width 105 height 25
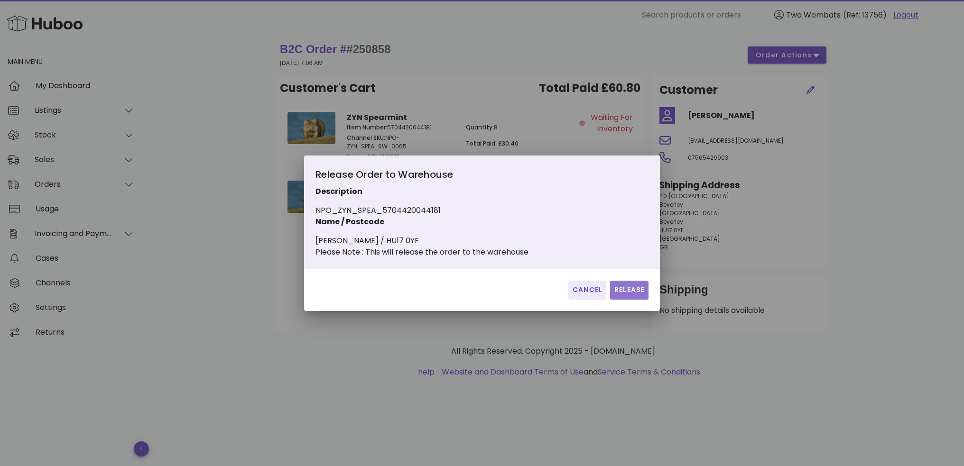
click at [629, 292] on span "Release" at bounding box center [629, 290] width 31 height 10
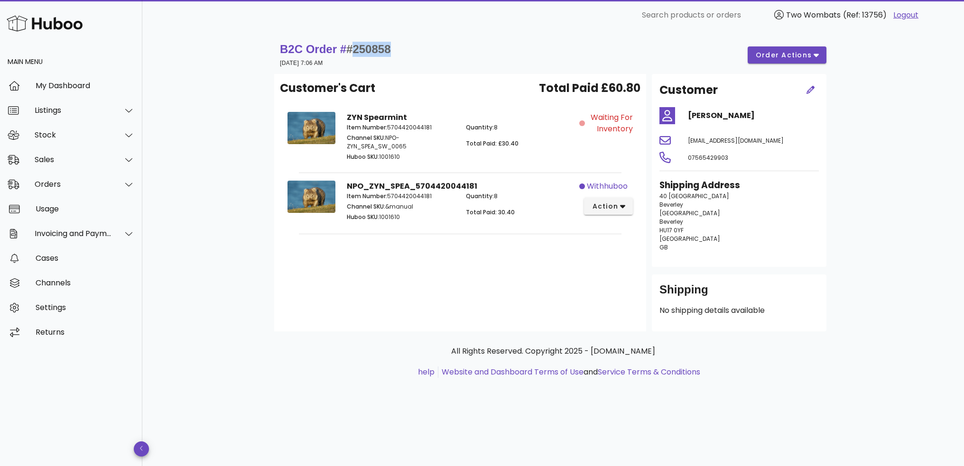
drag, startPoint x: 357, startPoint y: 51, endPoint x: 400, endPoint y: 53, distance: 43.7
click at [400, 53] on div "B2C Order # #250858 [DATE] 7:06 AM order actions" at bounding box center [553, 55] width 547 height 27
click at [478, 42] on div "B2C Order # #250858 [DATE] 7:06 AM order actions" at bounding box center [553, 55] width 547 height 27
click at [812, 58] on span "order actions" at bounding box center [787, 55] width 64 height 10
click at [872, 59] on div "B2C Order # #250858 [DATE] 7:06 AM order actions Customer's Cart Total Paid £60…" at bounding box center [553, 248] width 822 height 436
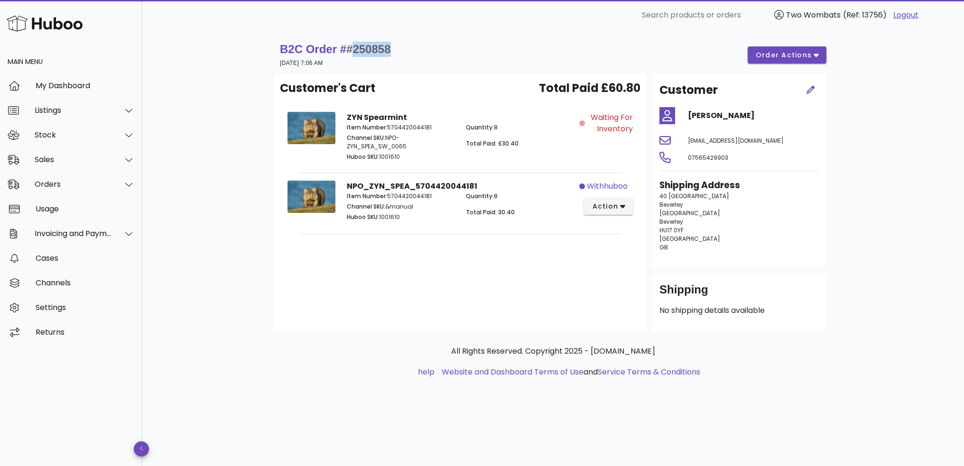
drag, startPoint x: 354, startPoint y: 51, endPoint x: 408, endPoint y: 50, distance: 53.1
click at [407, 50] on div "B2C Order # #250858 [DATE] 7:06 AM order actions" at bounding box center [553, 55] width 547 height 27
copy span "250858"
click at [120, 183] on div at bounding box center [123, 185] width 23 height 24
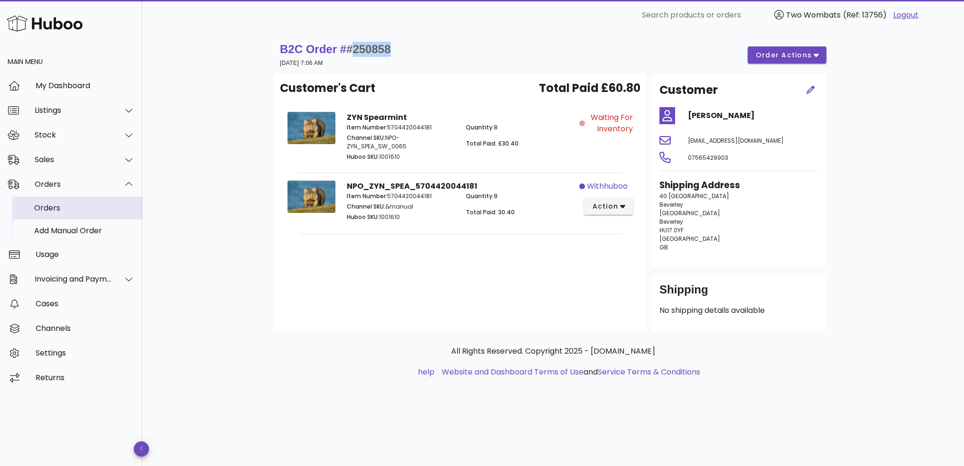
click at [106, 209] on div "Orders" at bounding box center [84, 208] width 101 height 9
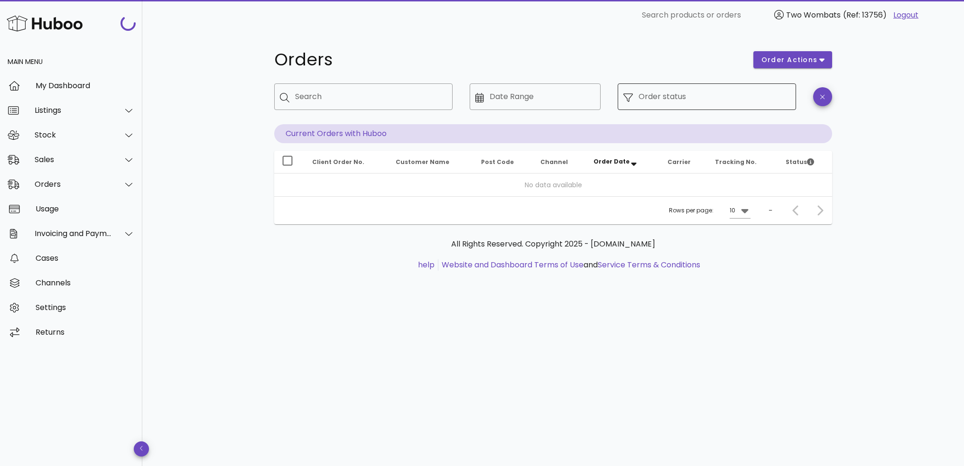
click at [666, 100] on input "Order status" at bounding box center [715, 96] width 152 height 15
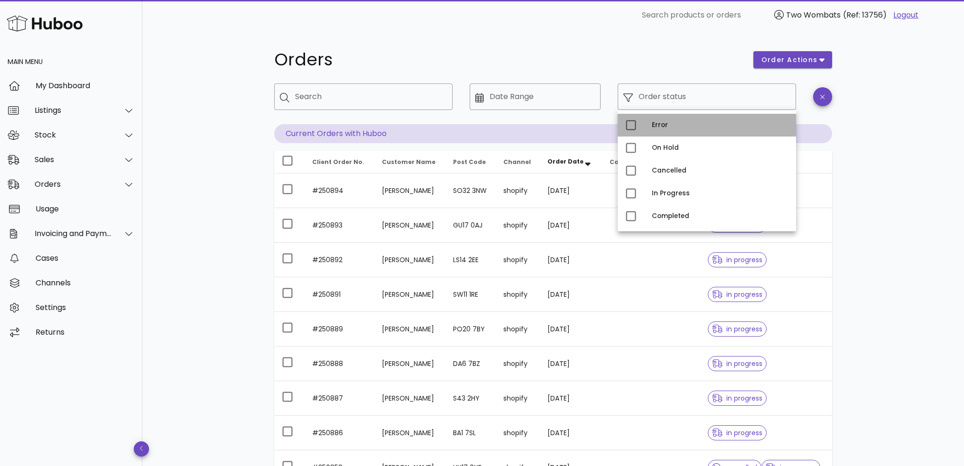
click at [665, 129] on div "Error" at bounding box center [720, 125] width 137 height 15
type input "**********"
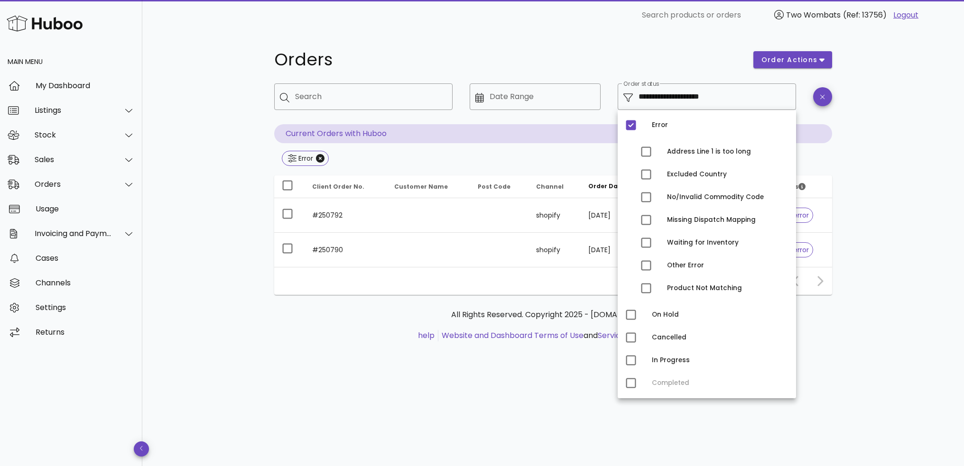
click at [865, 227] on div "**********" at bounding box center [553, 248] width 822 height 436
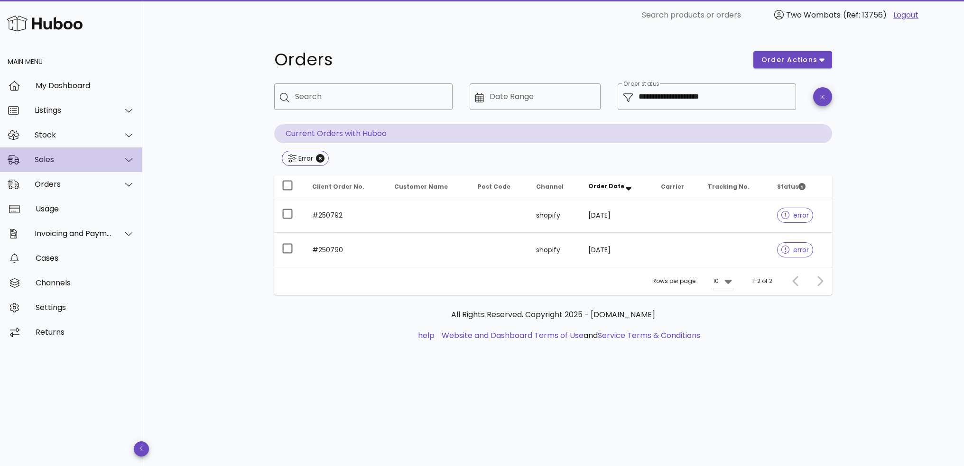
click at [56, 158] on div "Sales" at bounding box center [73, 159] width 77 height 9
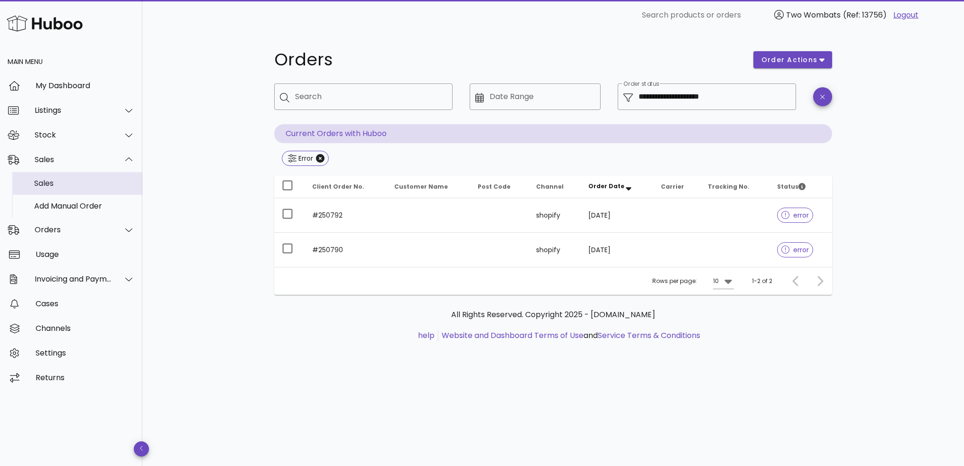
click at [57, 186] on div "Sales" at bounding box center [84, 183] width 101 height 9
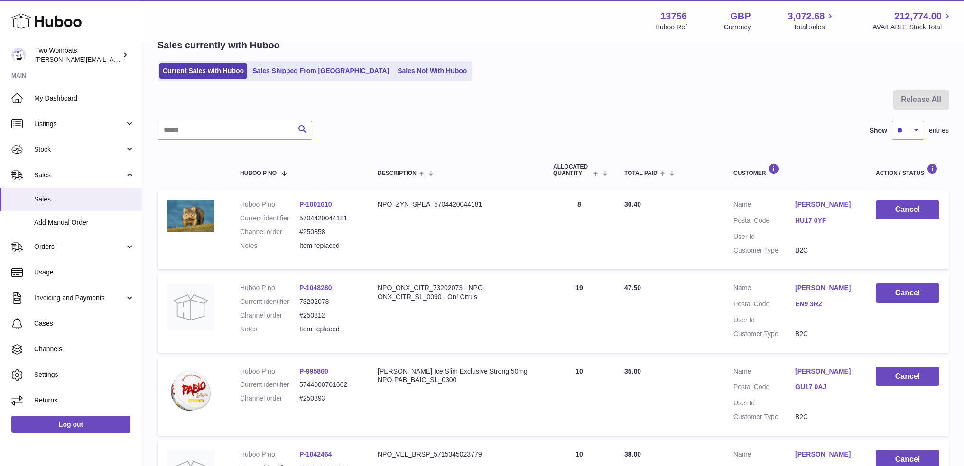
scroll to position [47, 0]
drag, startPoint x: 326, startPoint y: 316, endPoint x: 303, endPoint y: 316, distance: 23.7
click at [303, 316] on dd "#250812" at bounding box center [328, 315] width 59 height 9
copy dd "250812"
click at [265, 126] on input "text" at bounding box center [235, 130] width 155 height 19
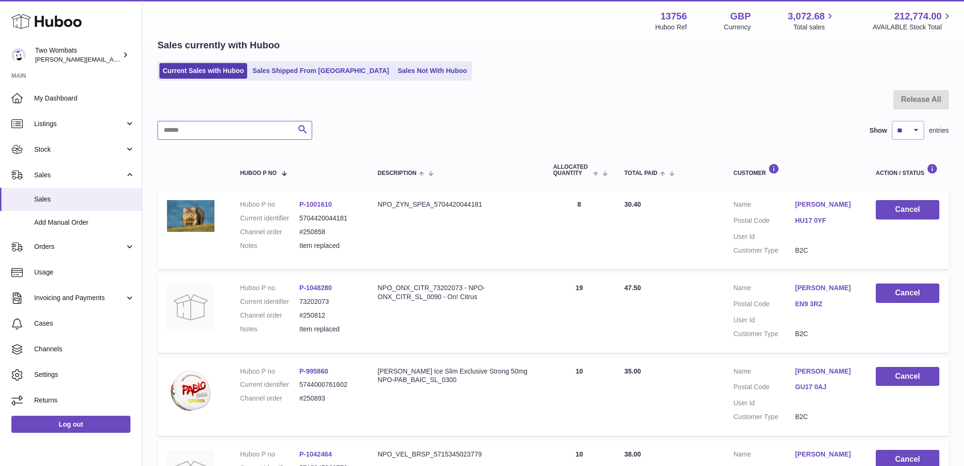
paste input "******"
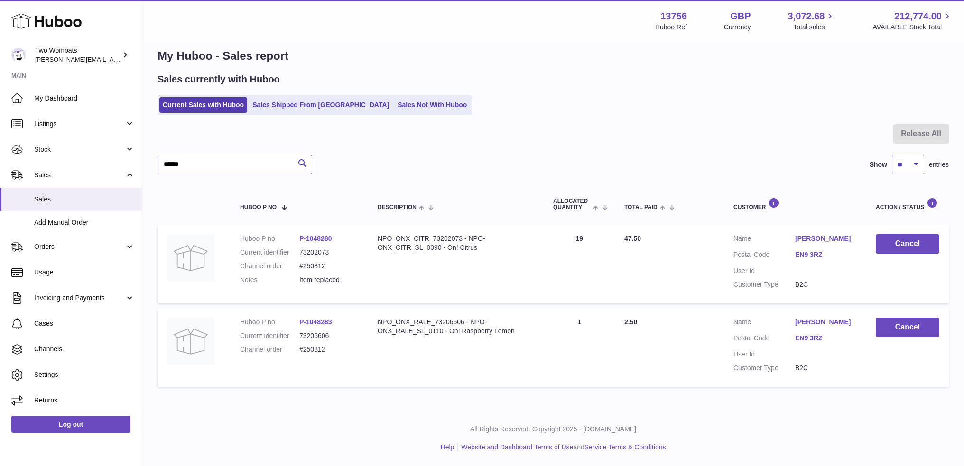
scroll to position [12, 0]
type input "******"
click at [394, 108] on link "Sales Not With Huboo" at bounding box center [432, 106] width 76 height 16
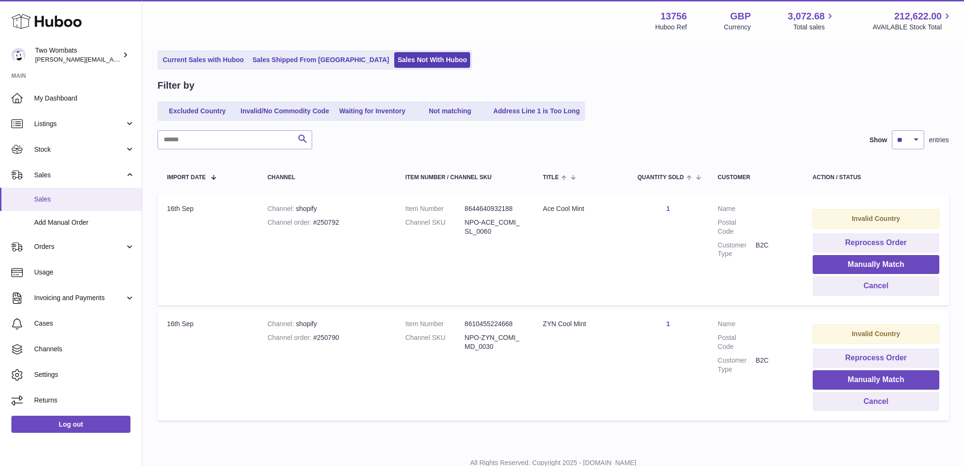
scroll to position [44, 0]
